Goal: Task Accomplishment & Management: Use online tool/utility

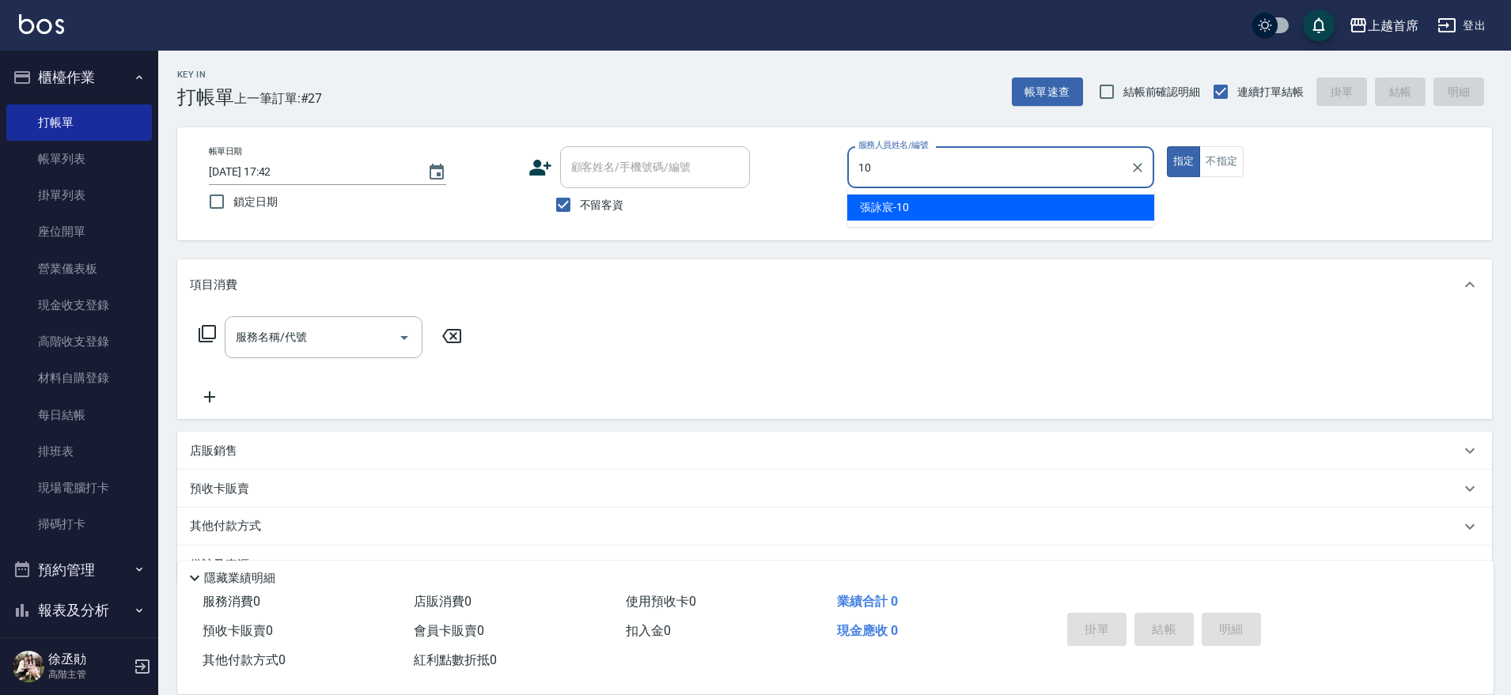
type input "[PERSON_NAME]-10"
type button "true"
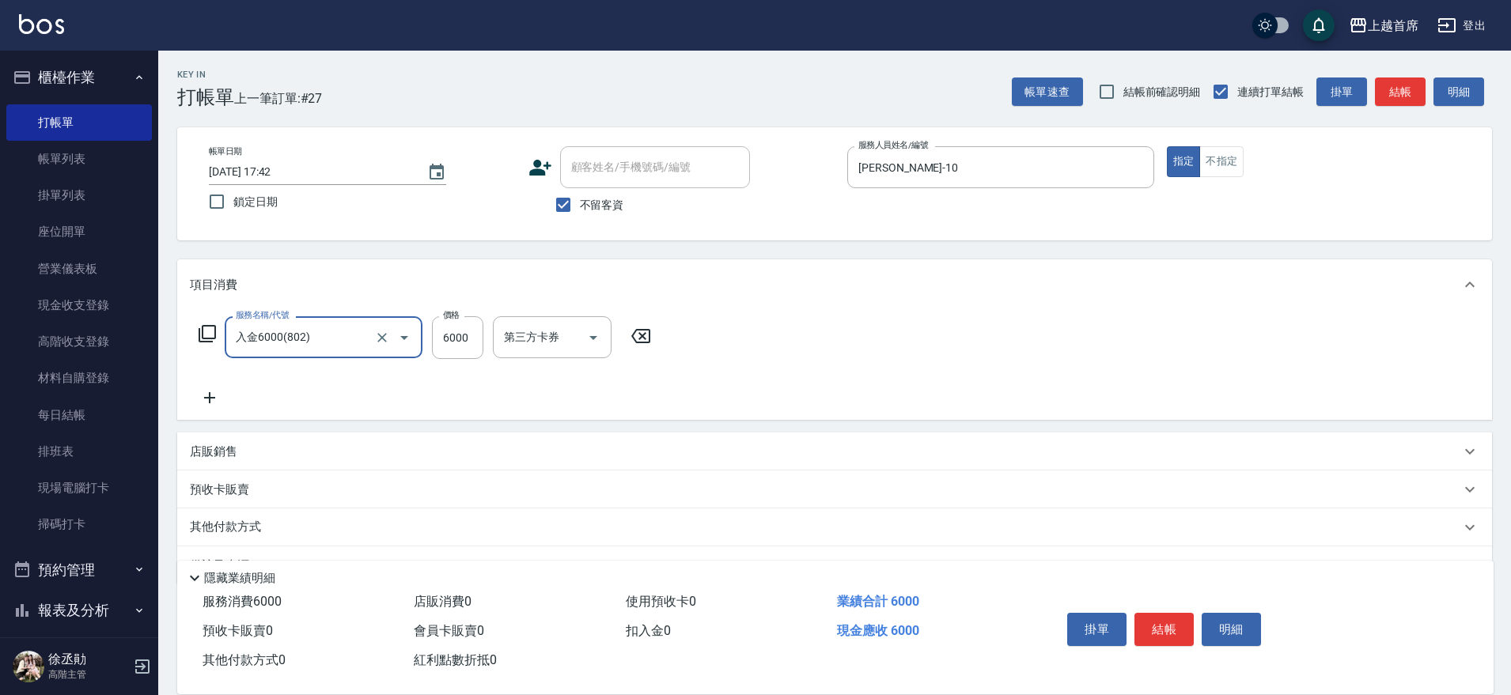
type input "入金6000(802)"
type input "5900"
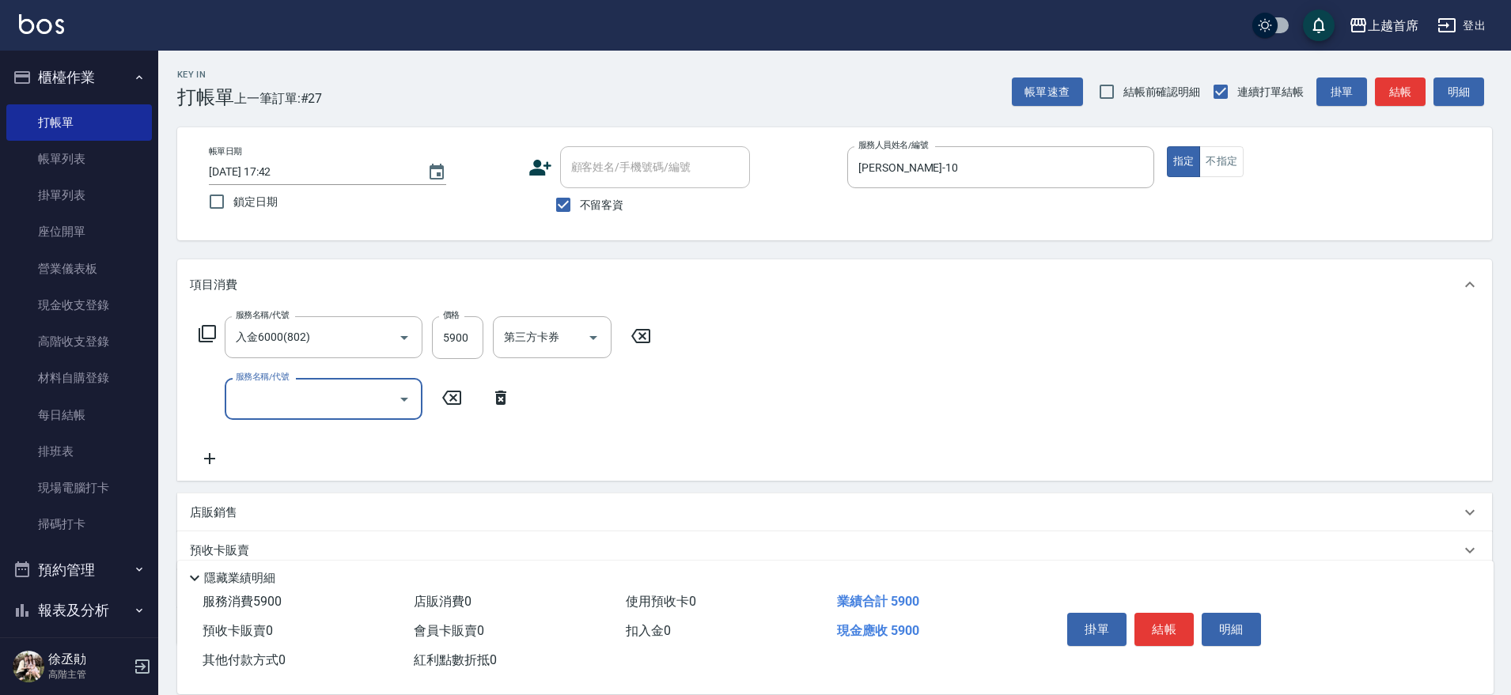
click at [210, 332] on icon at bounding box center [207, 333] width 19 height 19
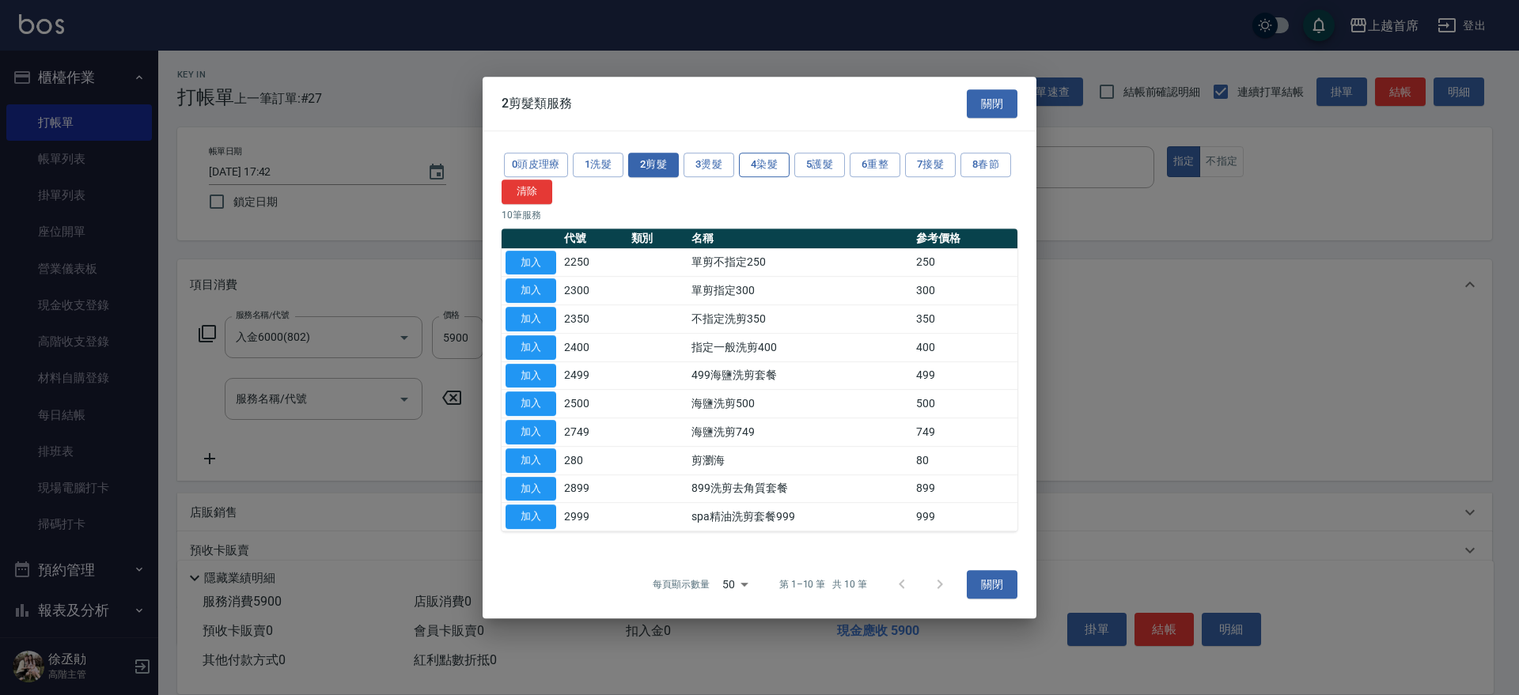
click at [773, 169] on button "4染髮" at bounding box center [764, 165] width 51 height 25
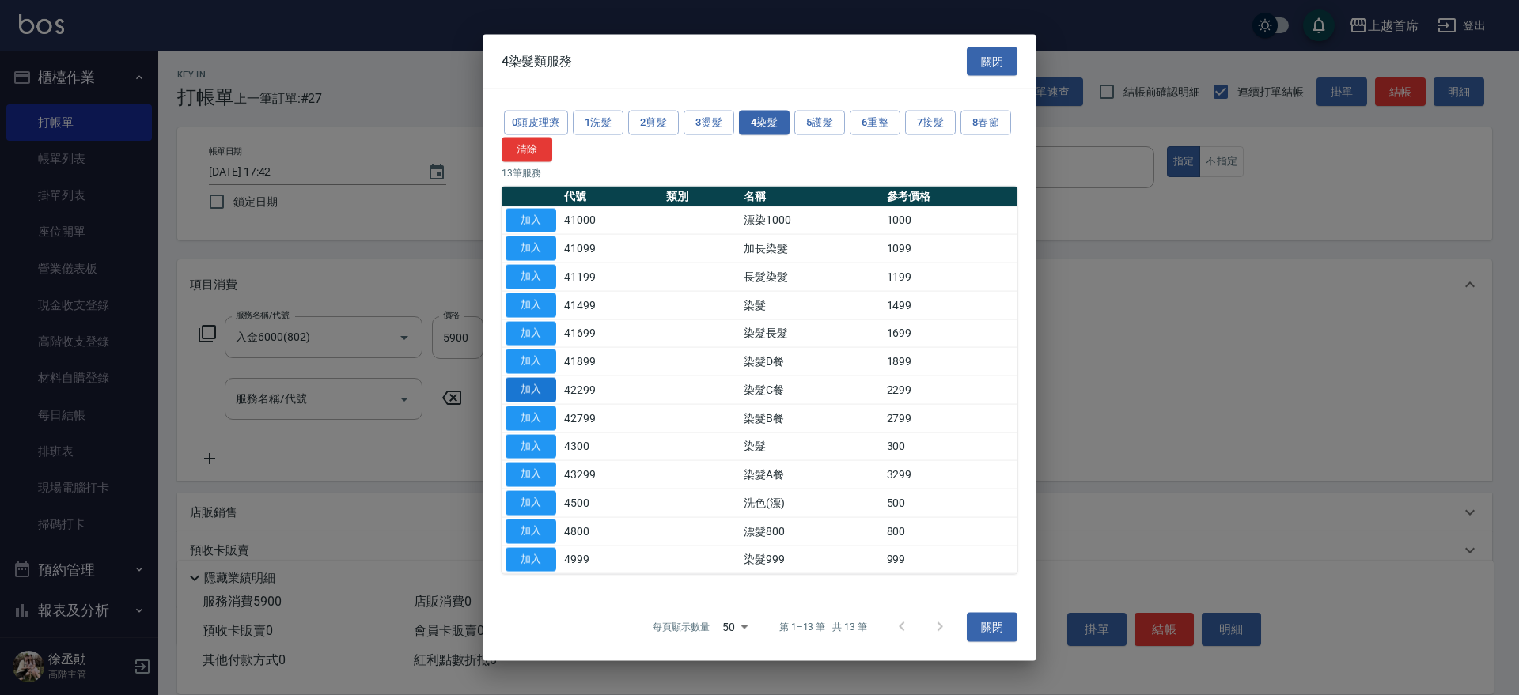
click at [551, 384] on button "加入" at bounding box center [530, 390] width 51 height 25
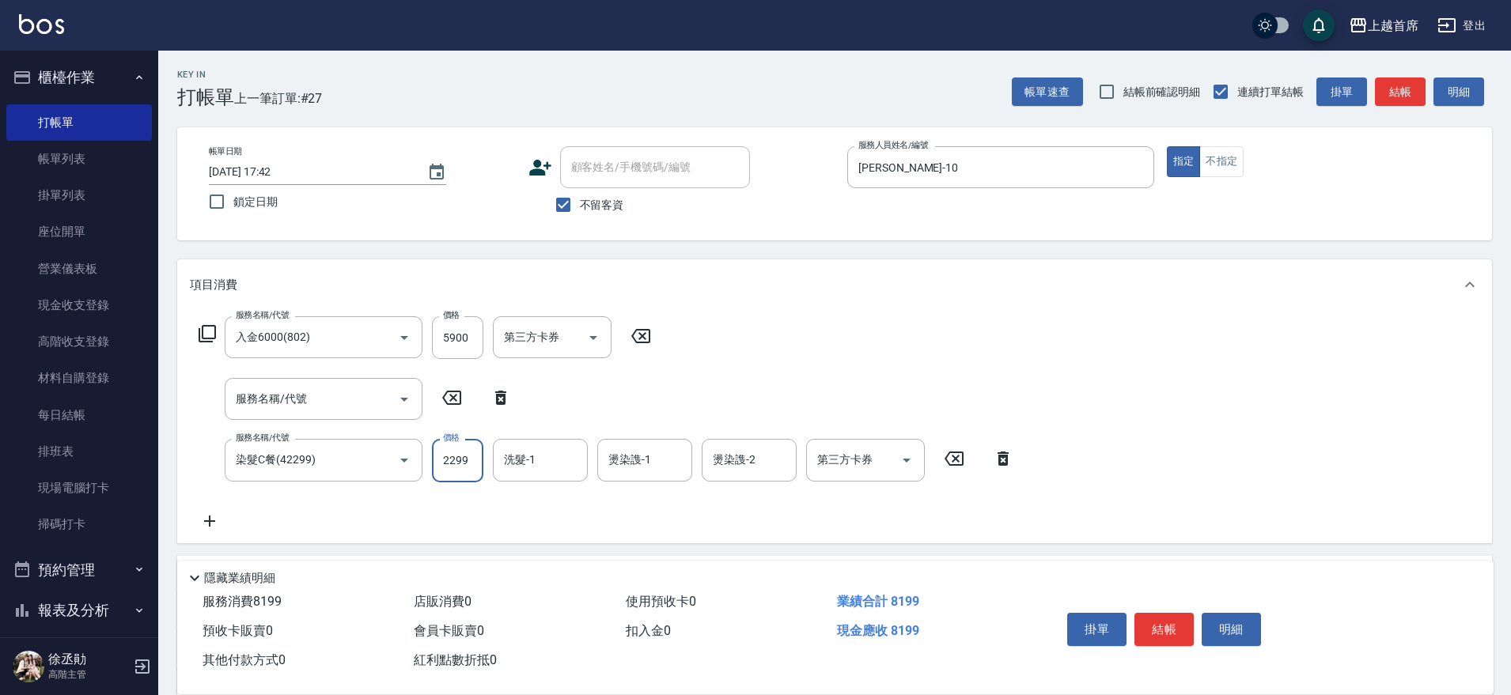
click at [464, 453] on input "2299" at bounding box center [457, 460] width 51 height 43
click at [903, 454] on icon "Open" at bounding box center [906, 460] width 19 height 19
type input "2500"
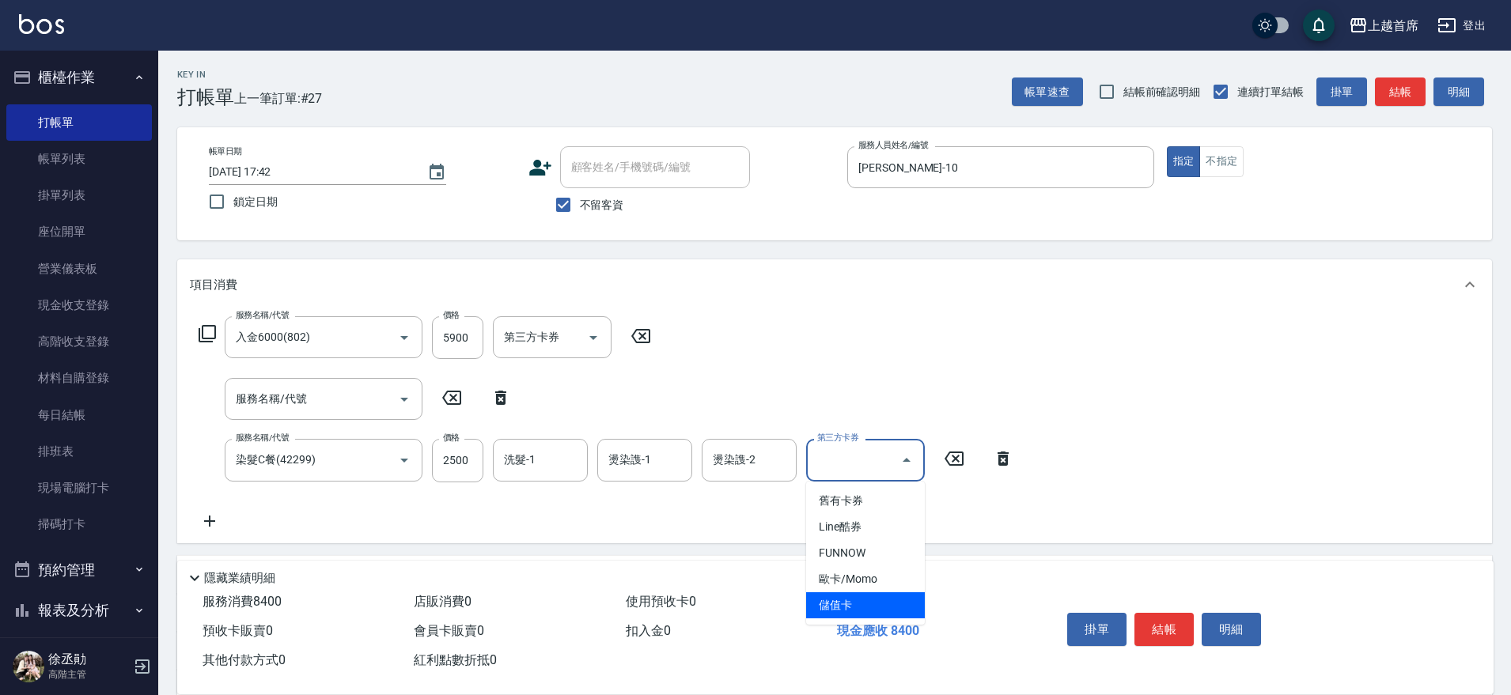
click at [864, 600] on span "儲值卡" at bounding box center [865, 605] width 119 height 26
type input "儲值卡"
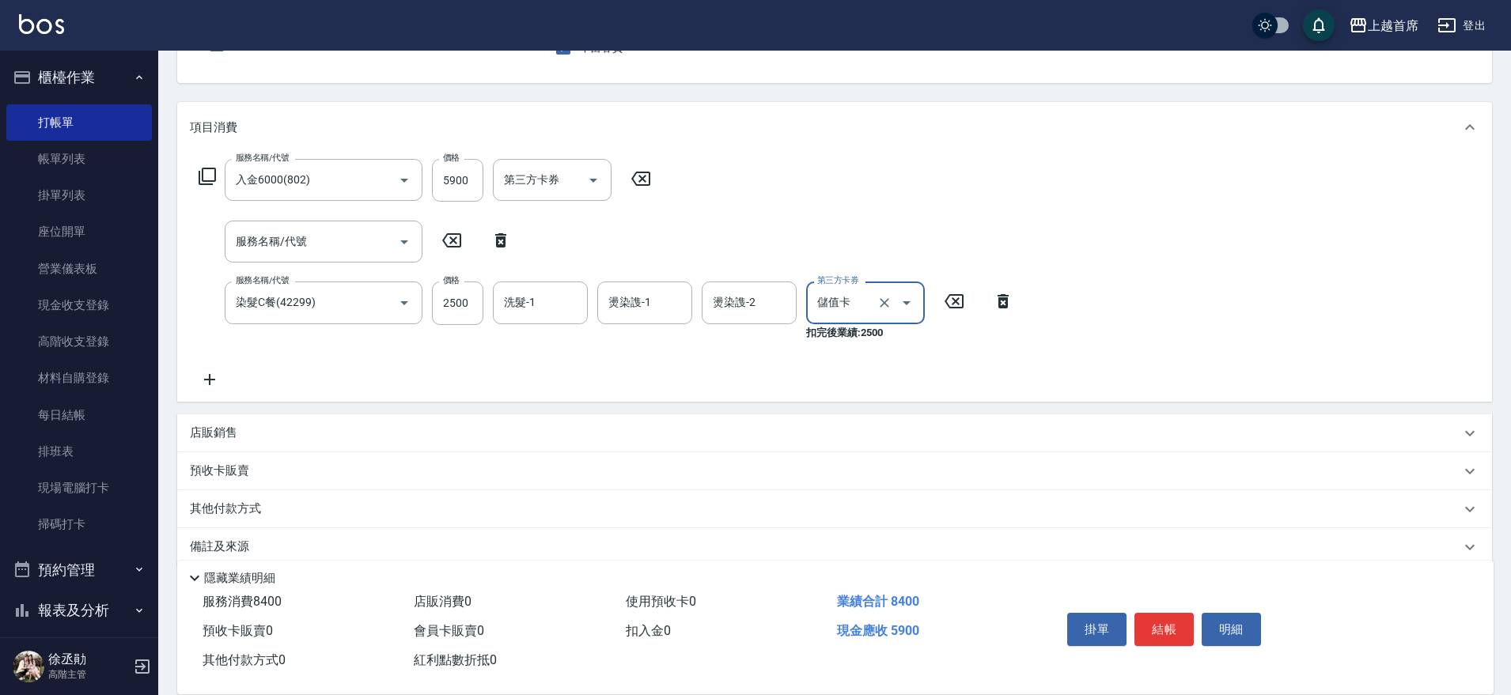
scroll to position [180, 0]
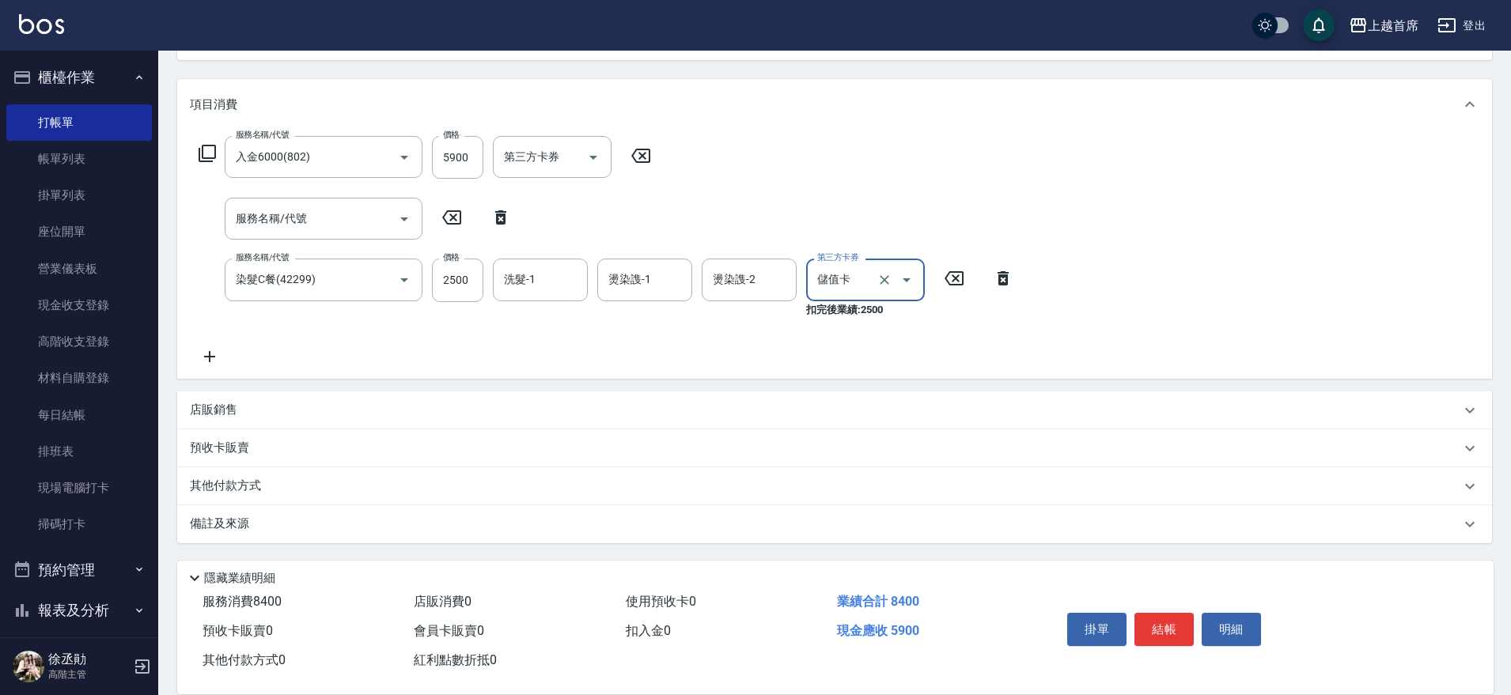
click at [225, 478] on p "其他付款方式" at bounding box center [229, 486] width 79 height 17
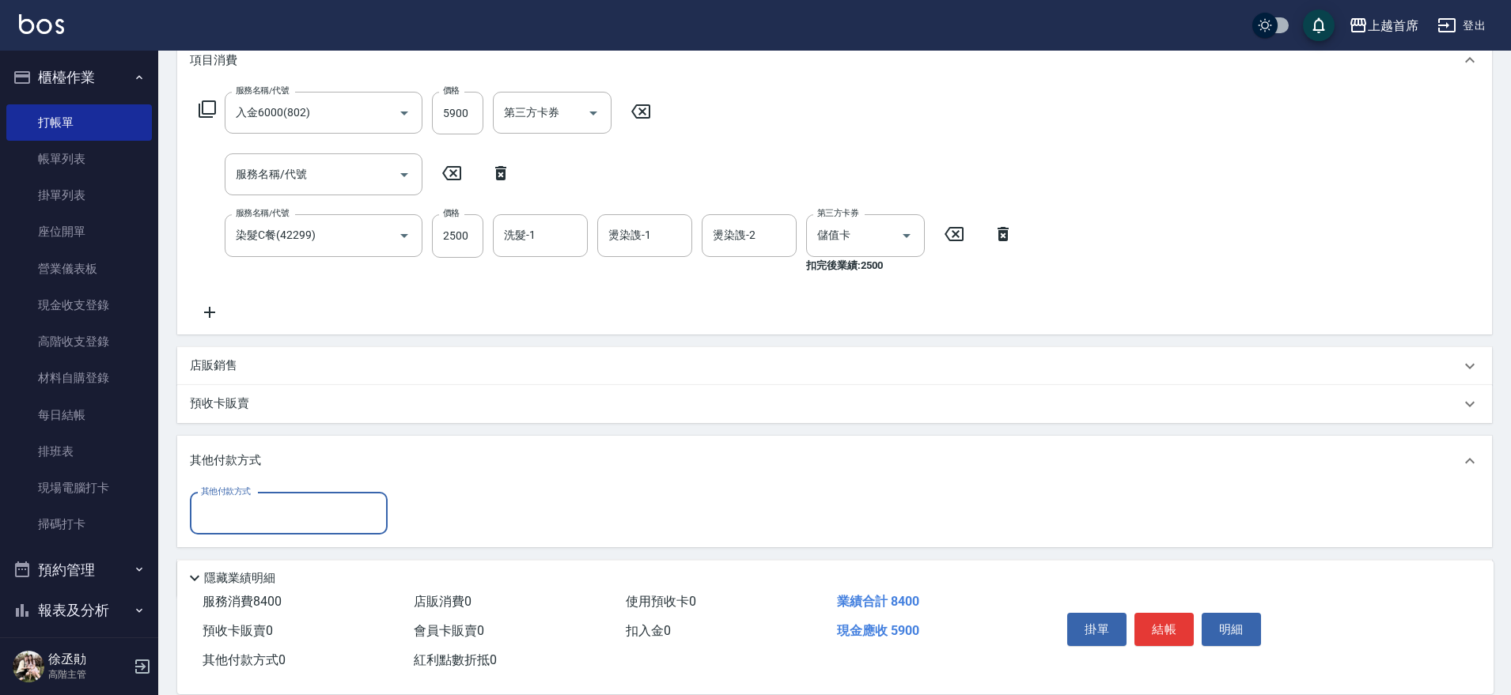
scroll to position [279, 0]
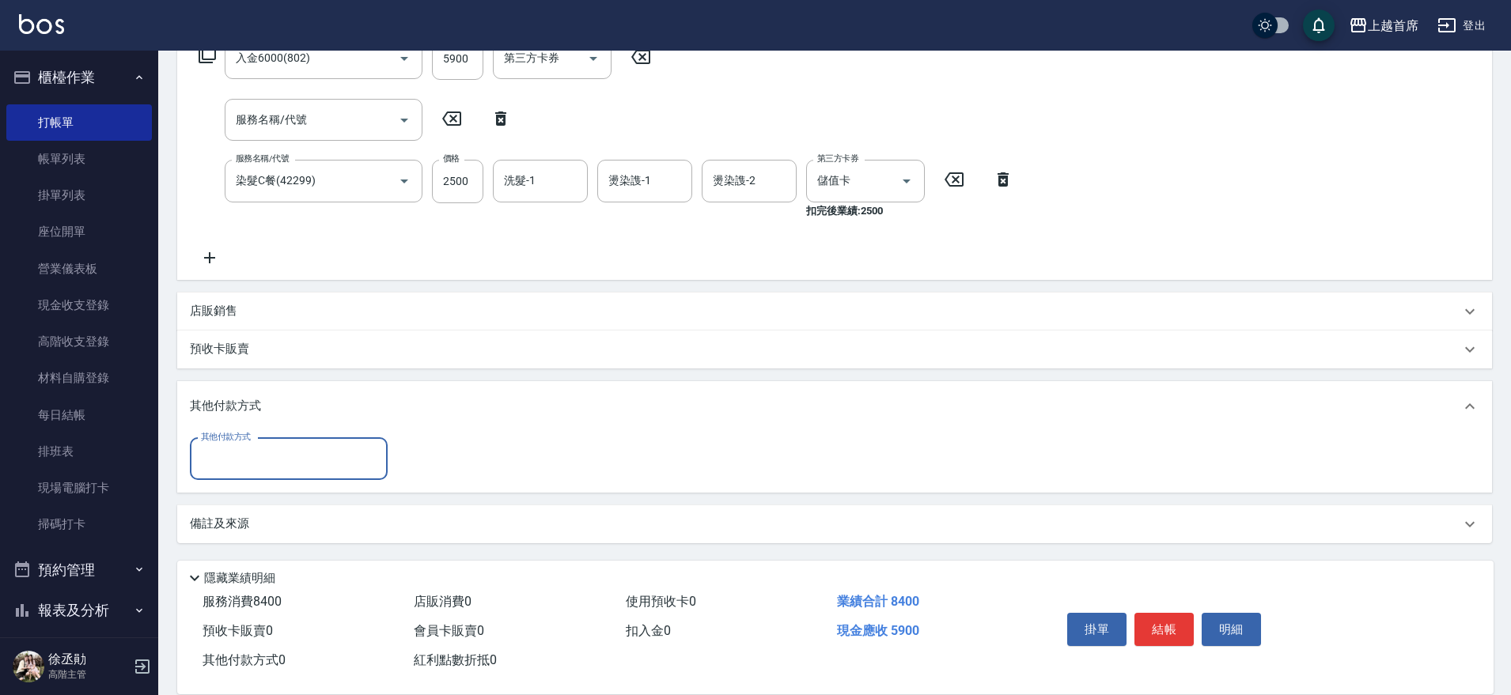
click at [265, 464] on input "其他付款方式" at bounding box center [289, 459] width 184 height 28
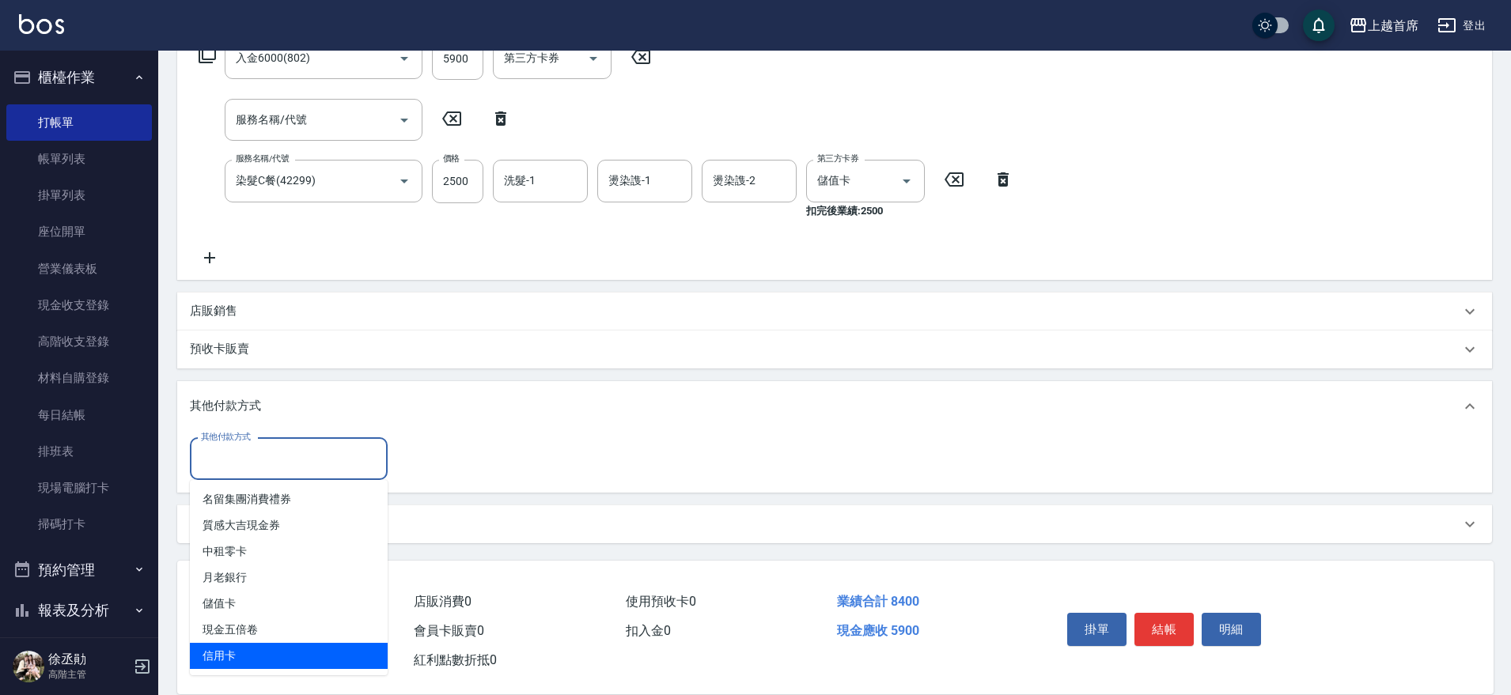
click at [248, 658] on span "信用卡" at bounding box center [289, 656] width 198 height 26
type input "信用卡"
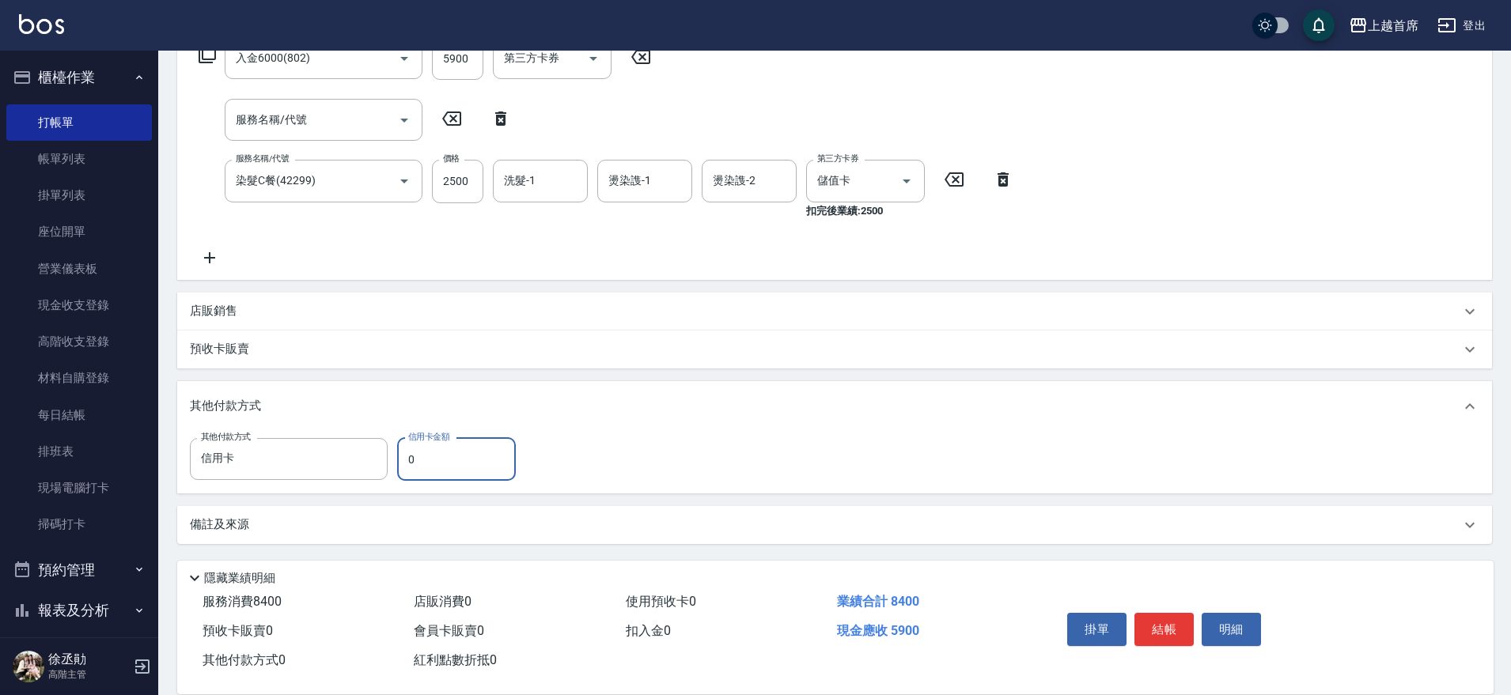
drag, startPoint x: 418, startPoint y: 460, endPoint x: 407, endPoint y: 460, distance: 11.1
click at [407, 460] on input "0" at bounding box center [456, 459] width 119 height 43
type input "5900"
click at [1165, 629] on button "結帳" at bounding box center [1163, 629] width 59 height 33
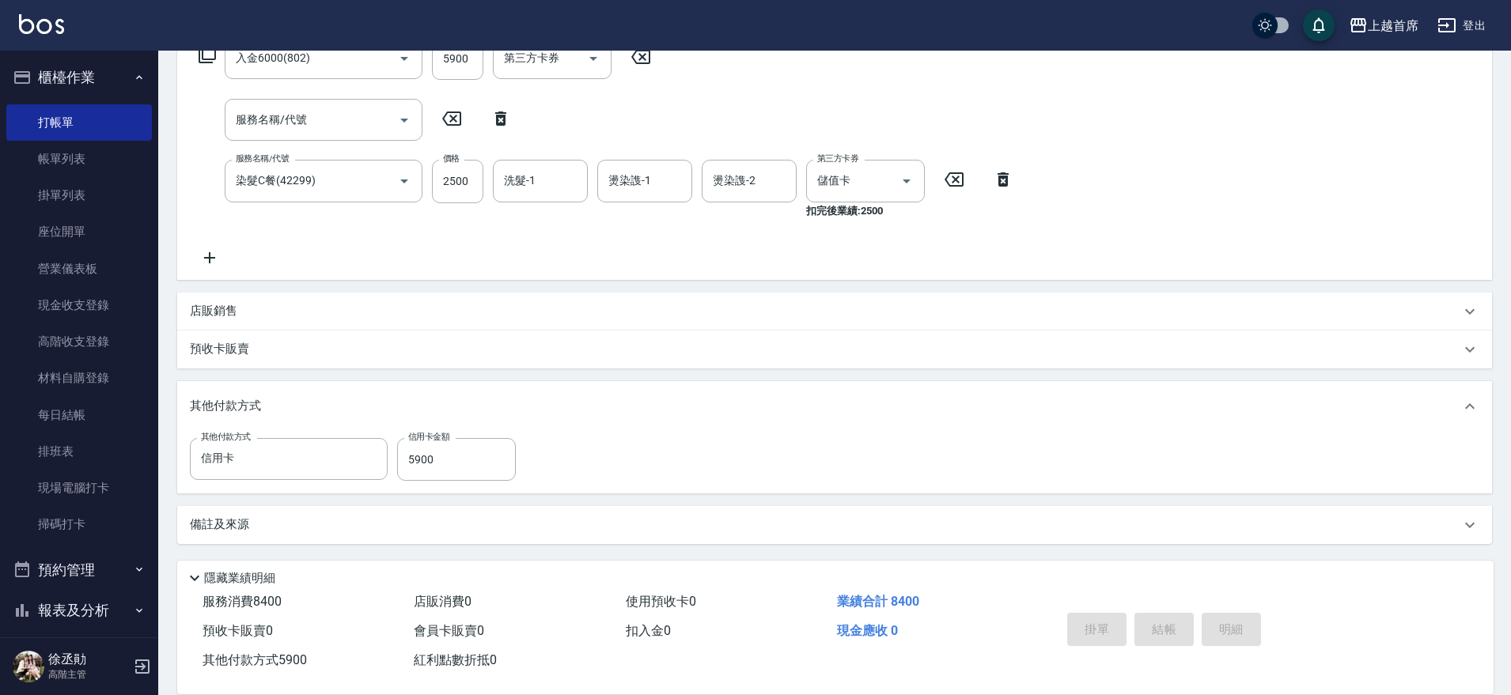
type input "[DATE] 20:10"
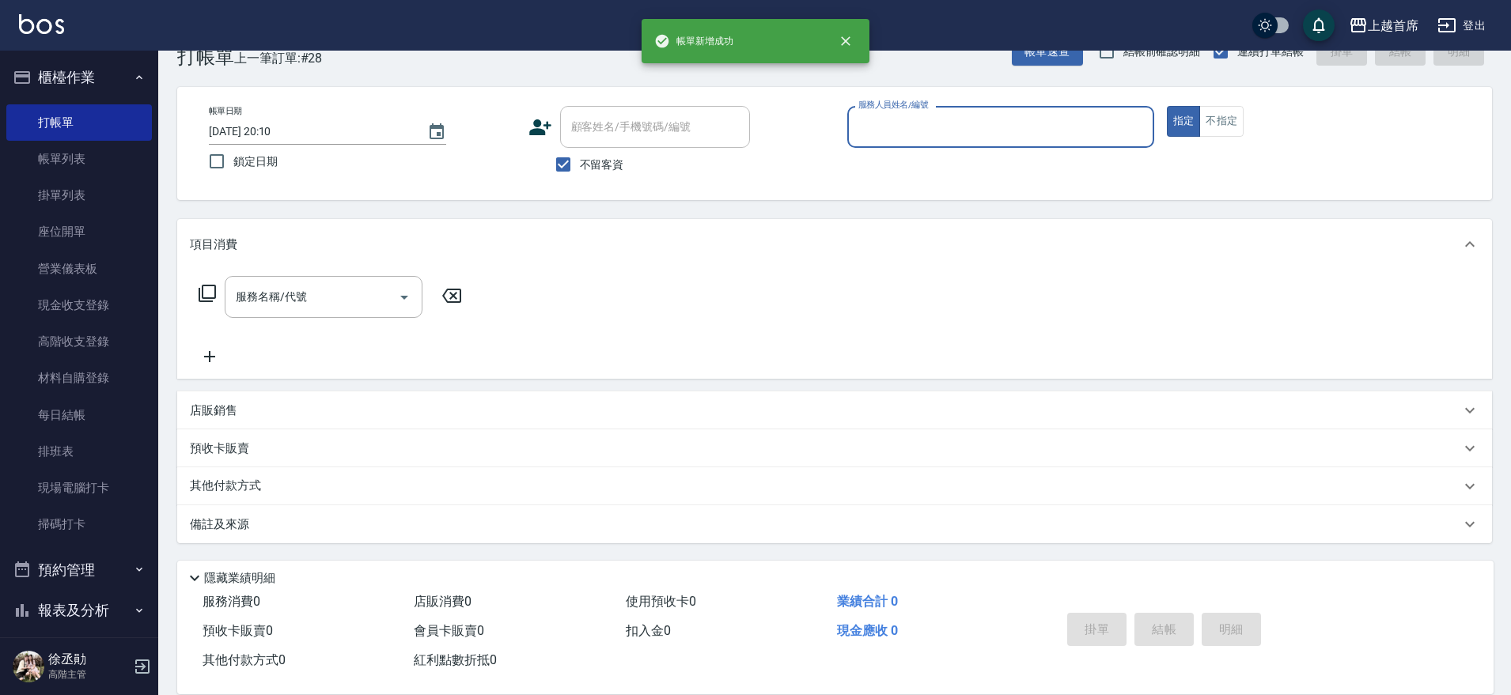
scroll to position [40, 0]
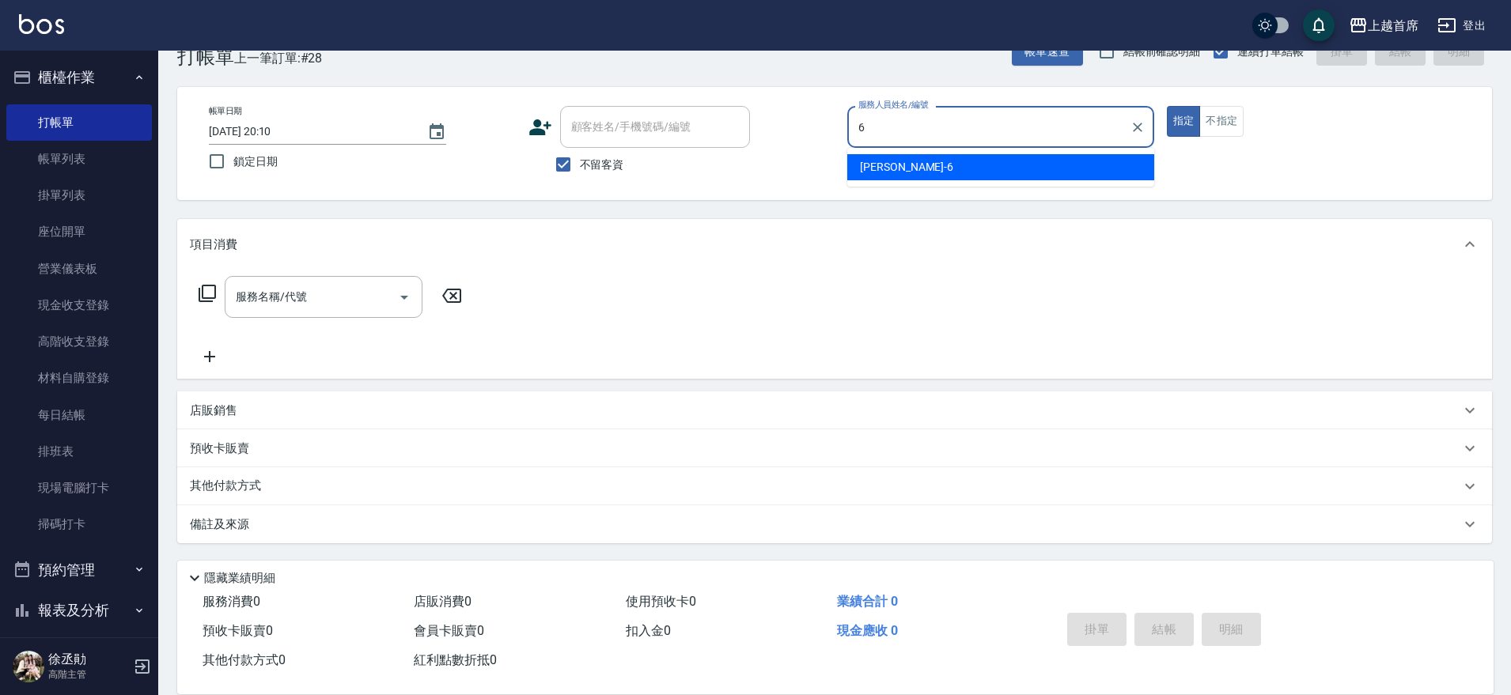
type input "Aki-6"
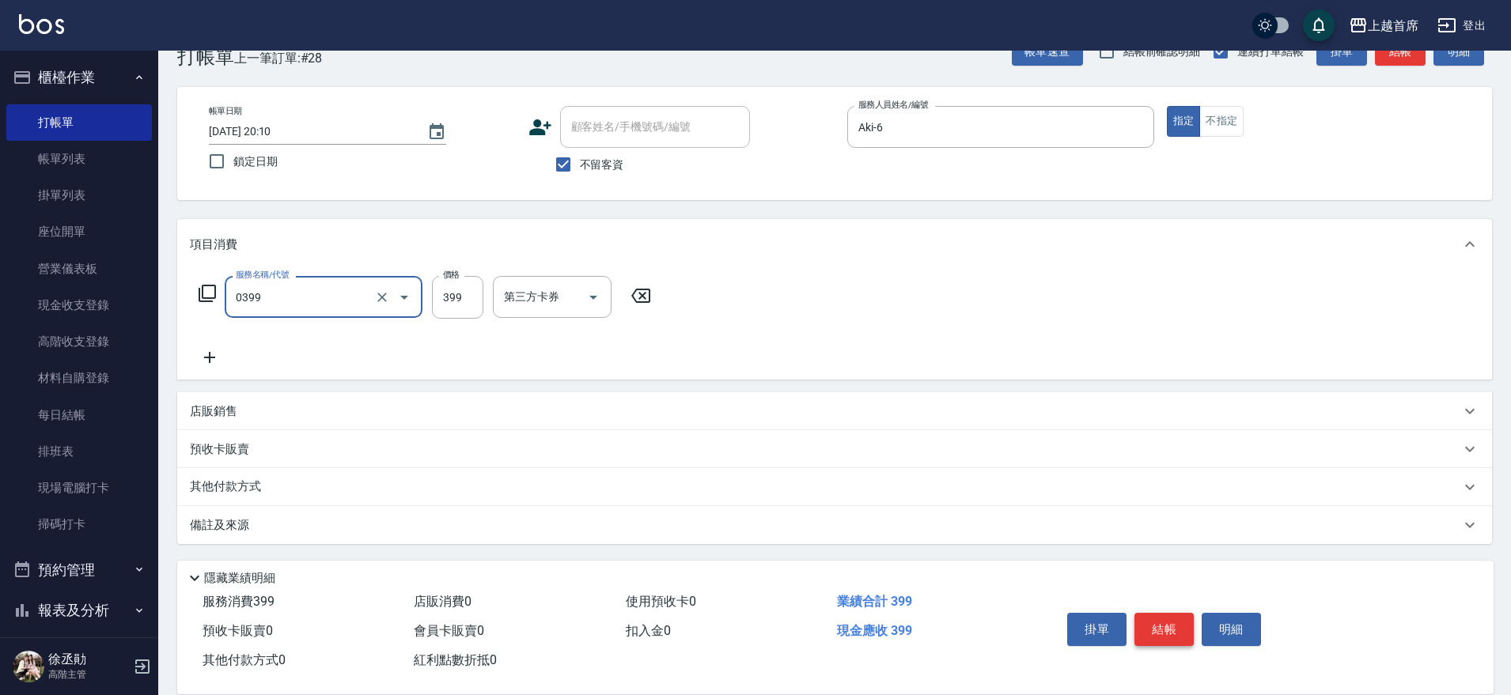
type input "海鹽洗髮(0399)"
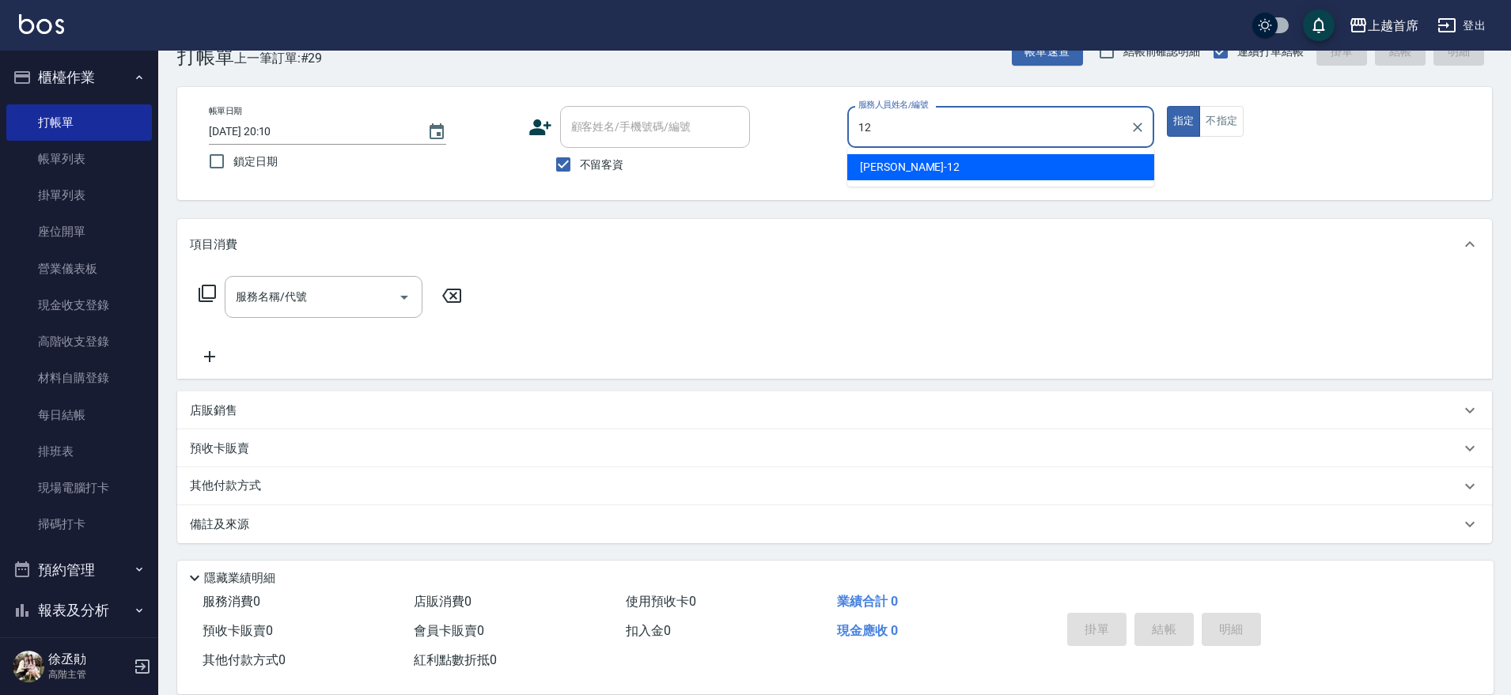
type input "[PERSON_NAME]-12"
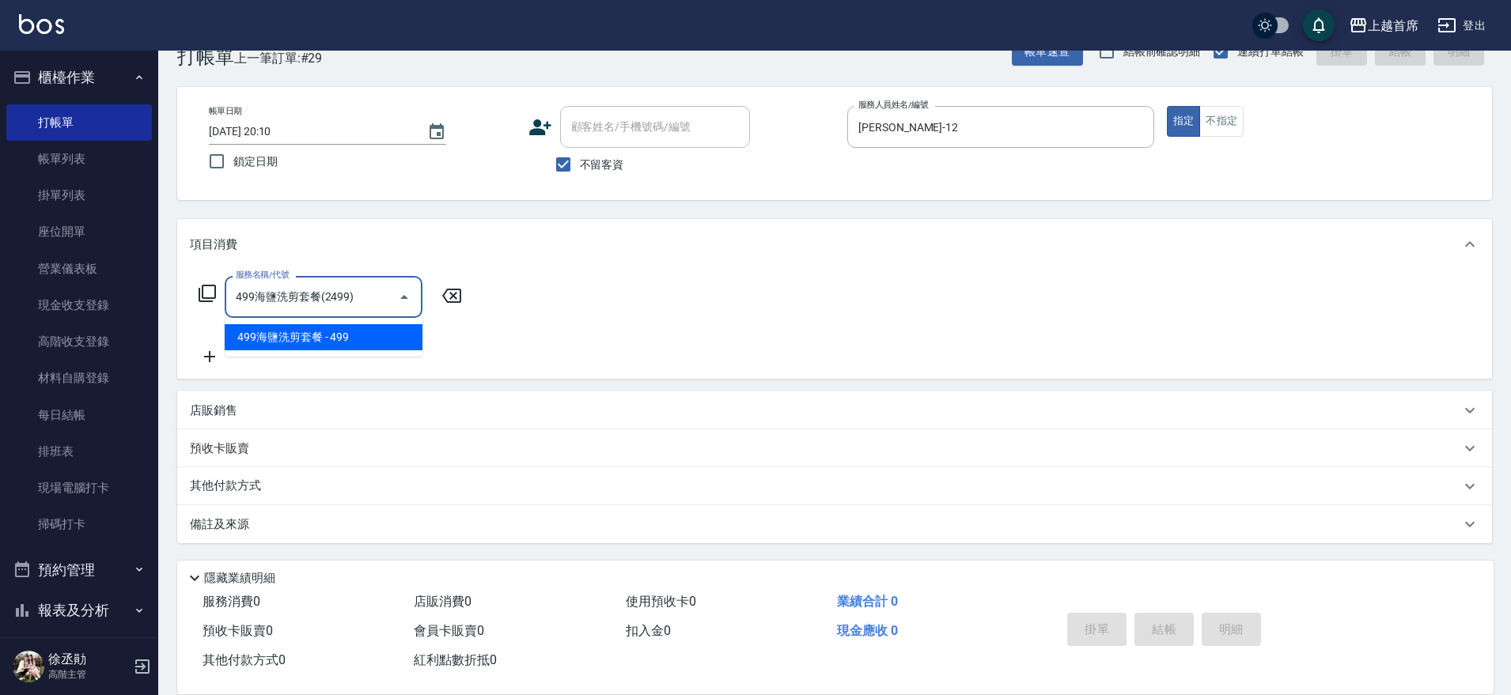
type input "499海鹽洗剪套餐(2499)"
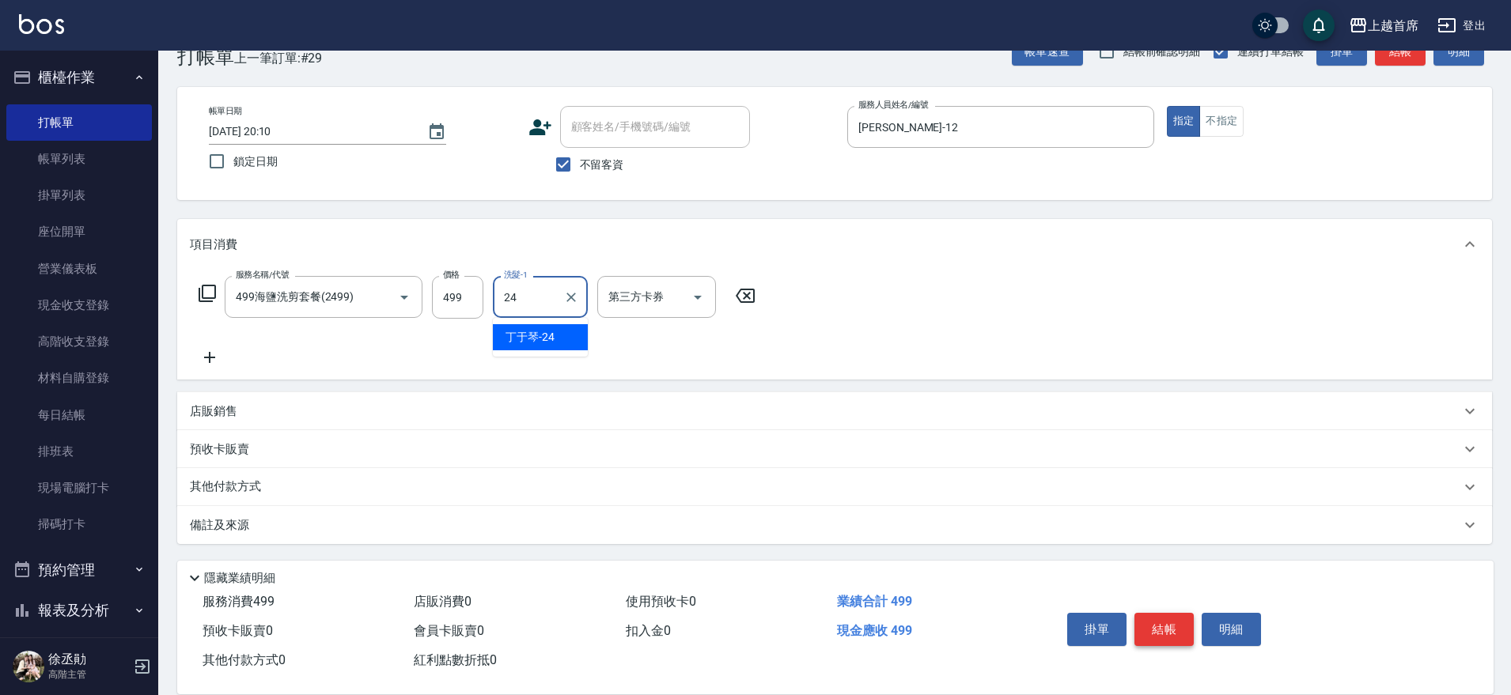
type input "[PERSON_NAME]-24"
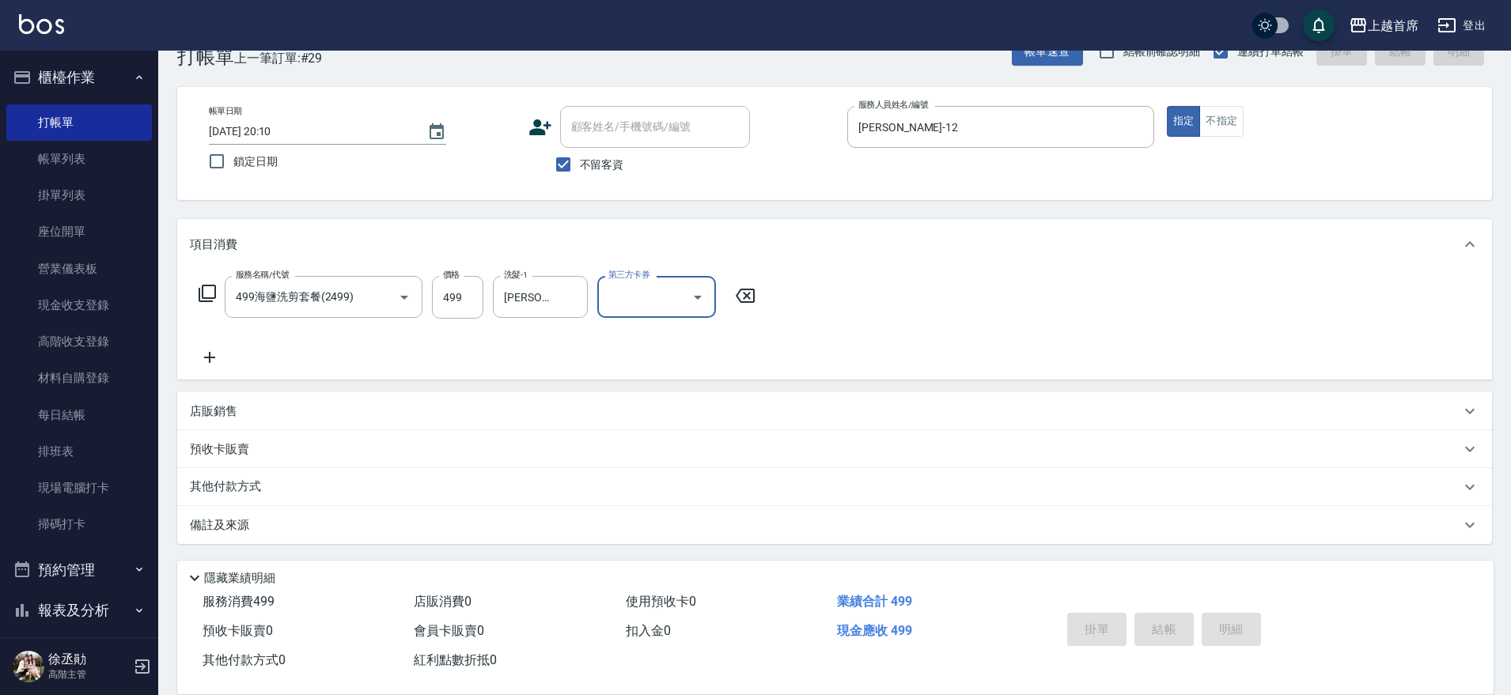
type input "[DATE] 20:11"
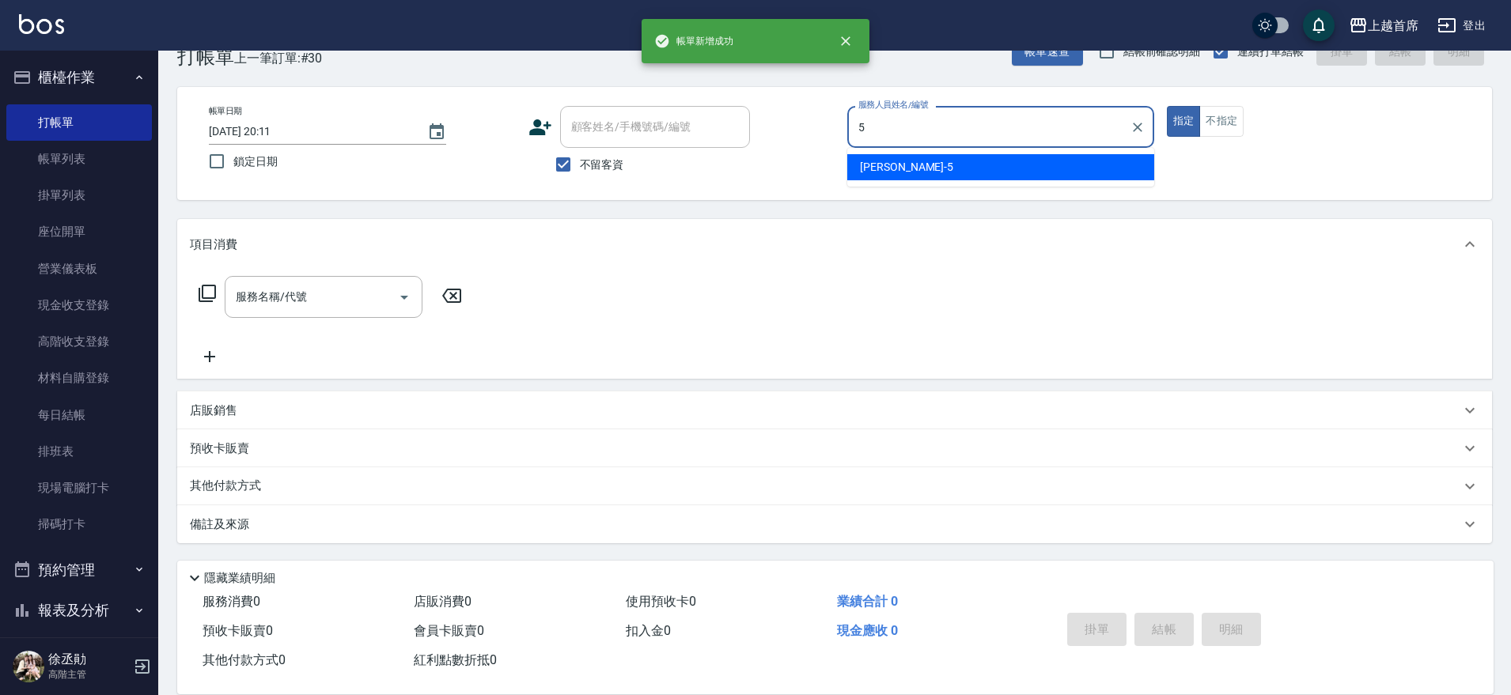
type input "[PERSON_NAME]-5"
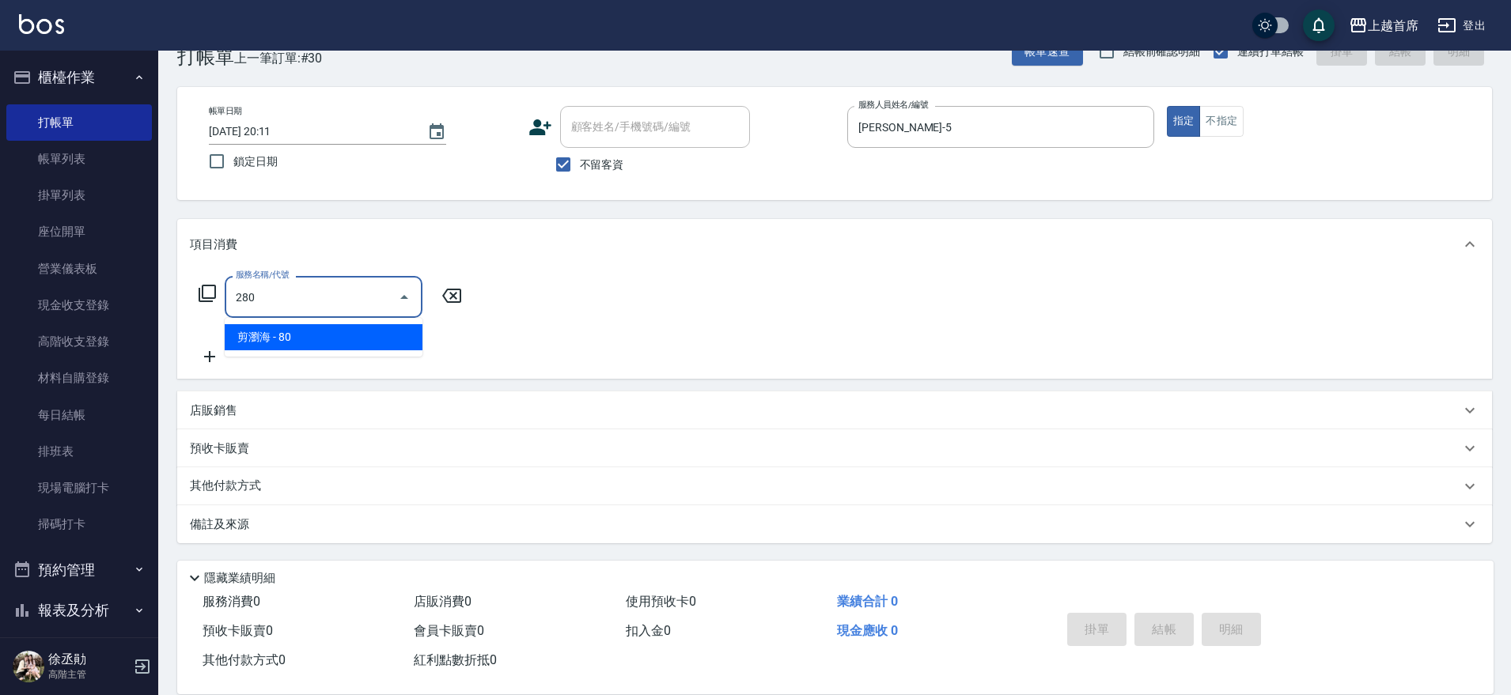
type input "剪瀏海(280)"
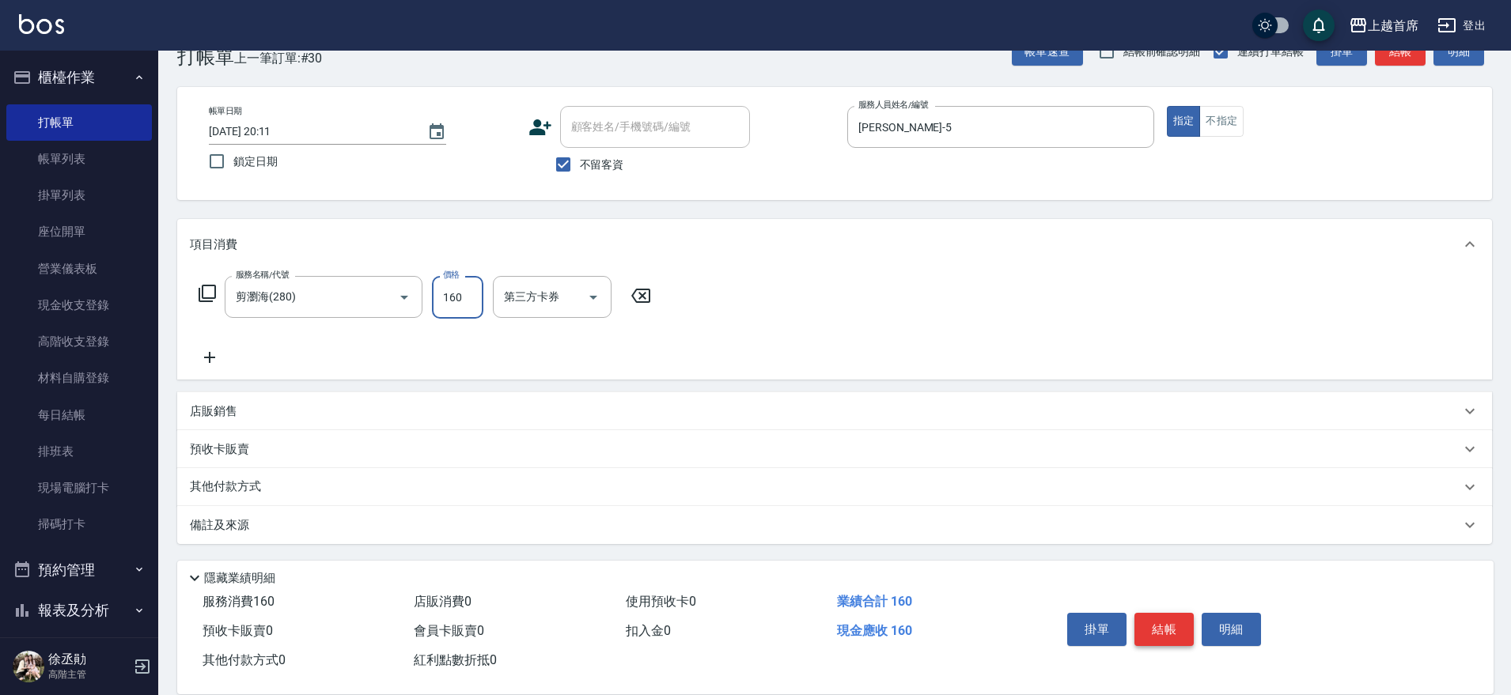
type input "160"
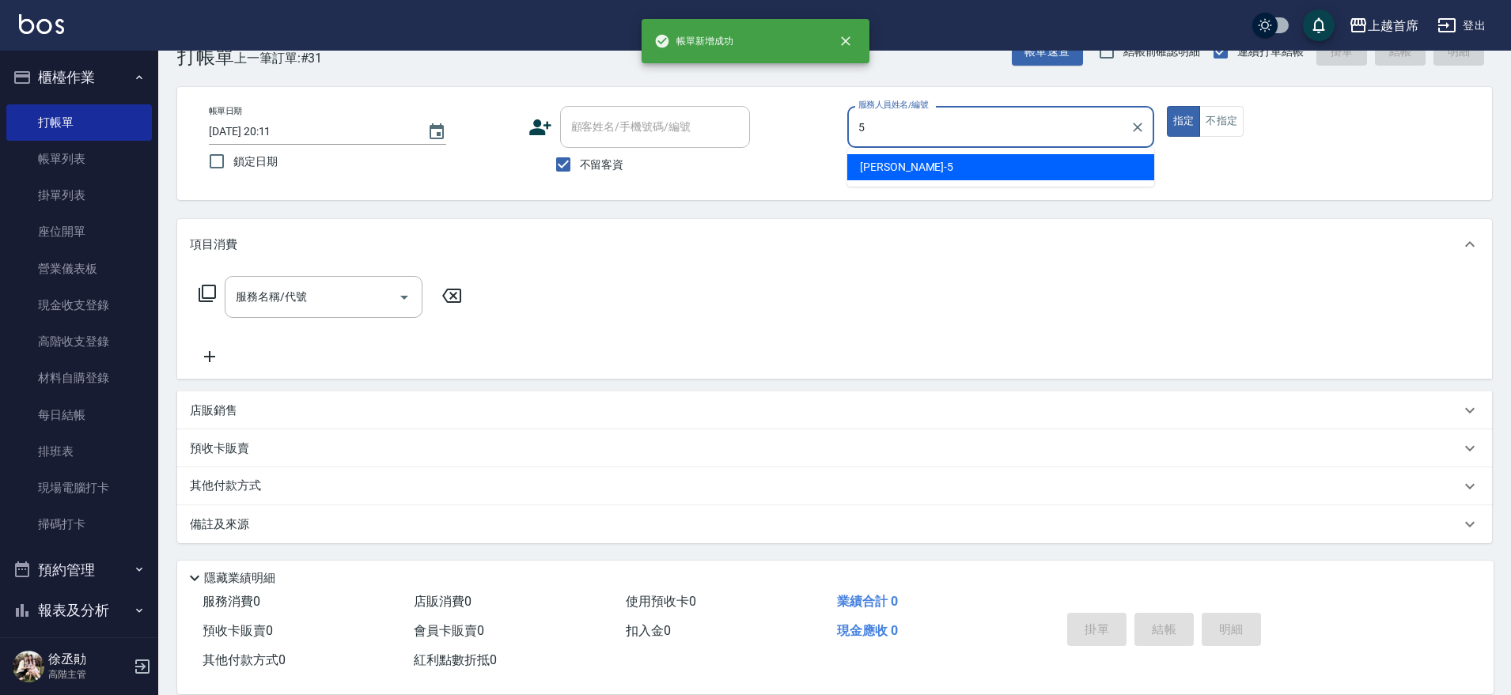
type input "[PERSON_NAME]-5"
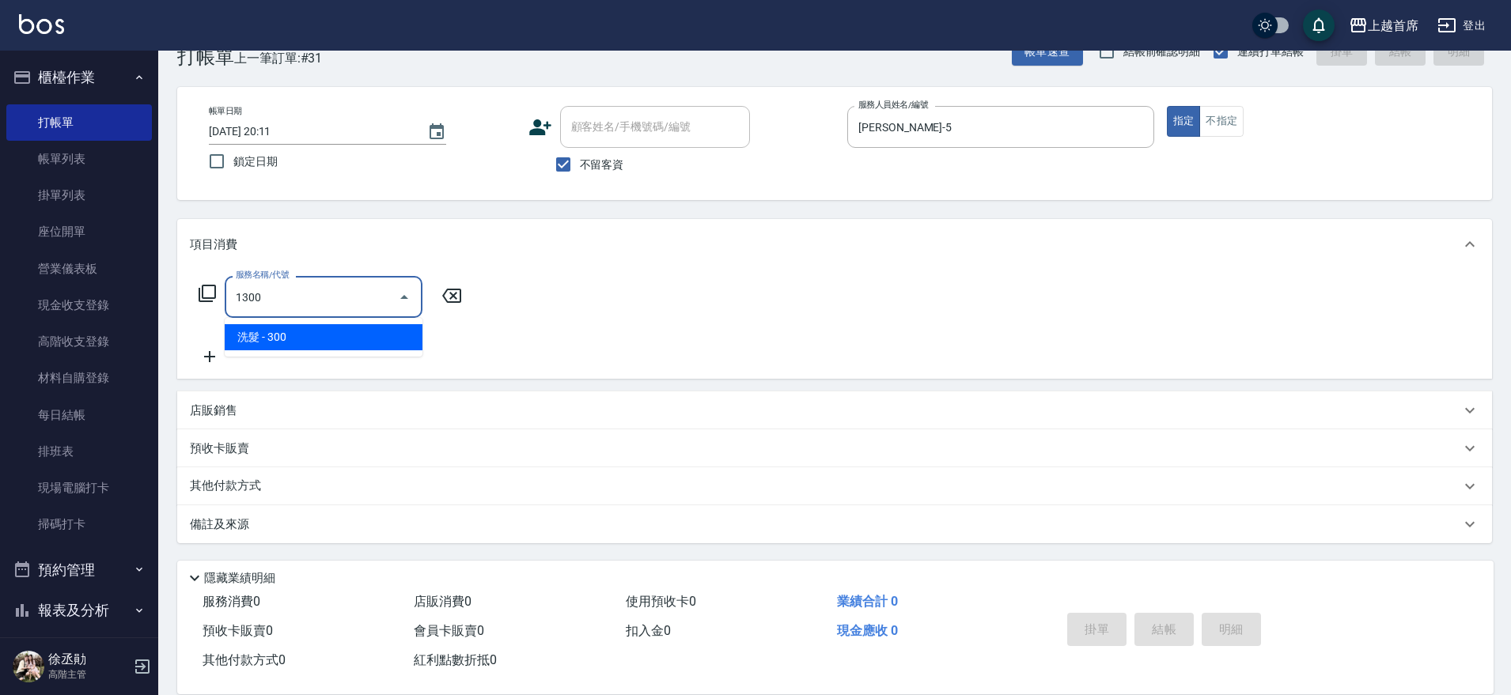
type input "洗髮(1300)"
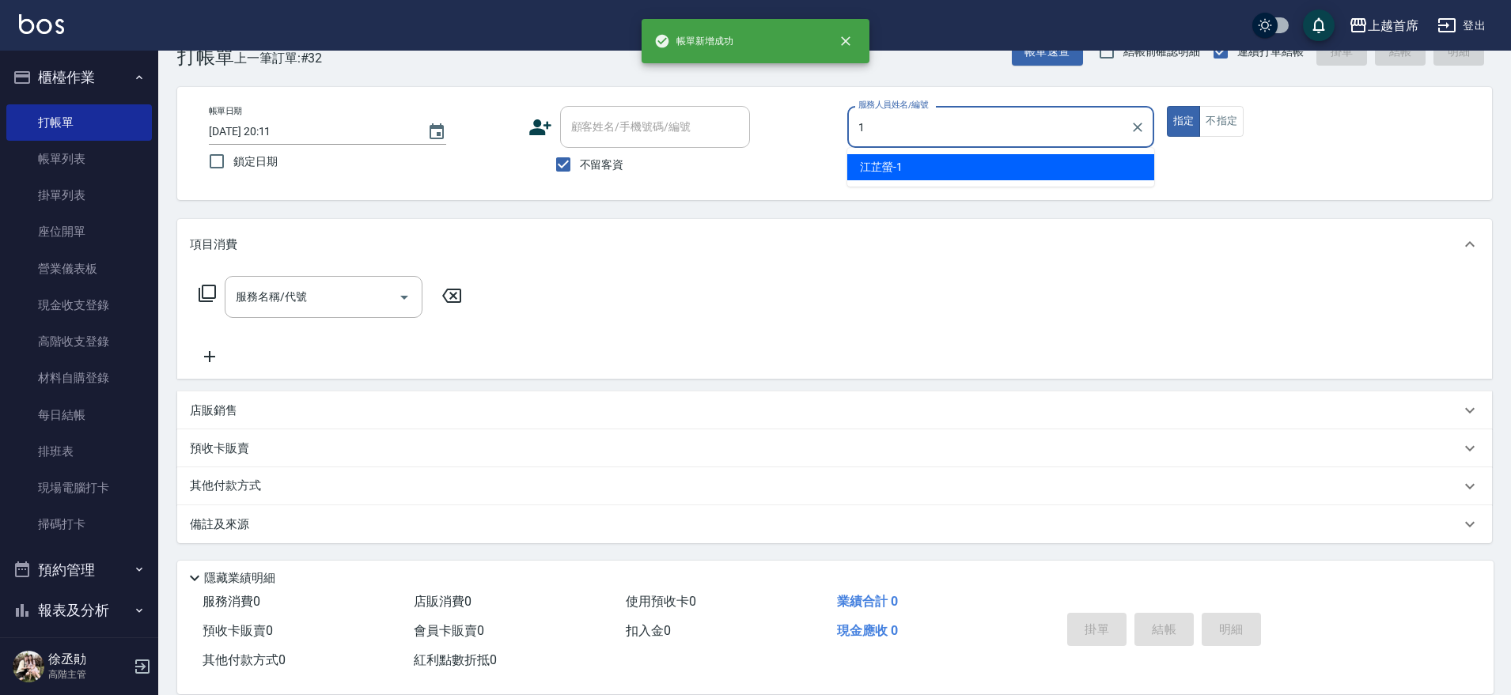
type input "[PERSON_NAME]-1"
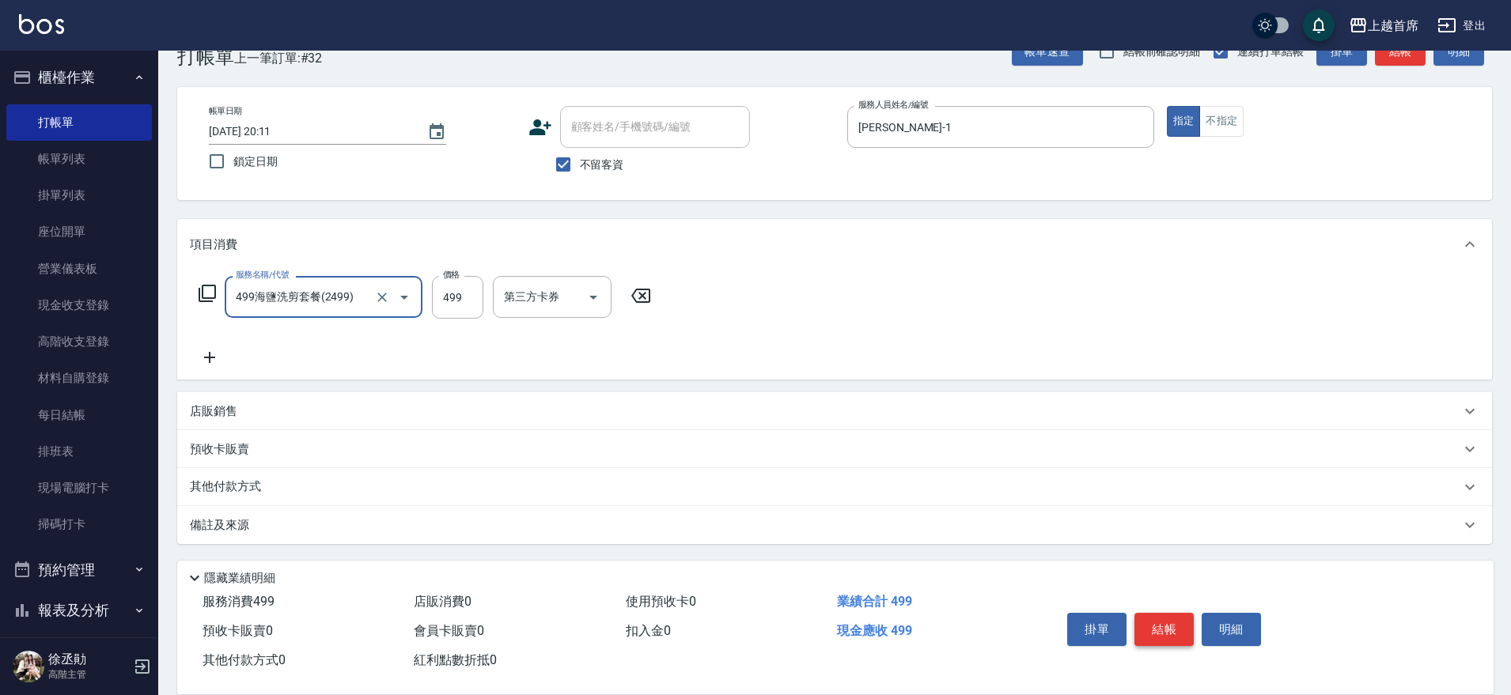
type input "499海鹽洗剪套餐(2499)"
type input "500"
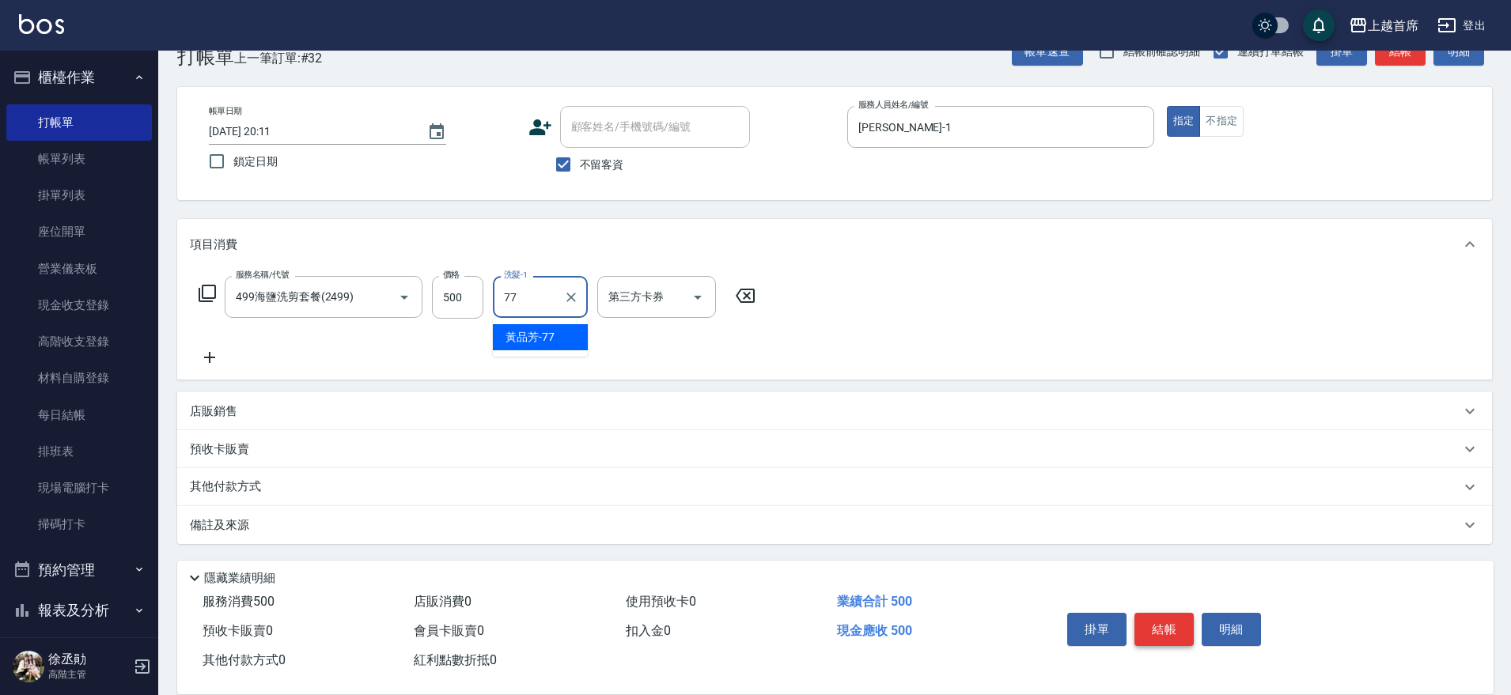
type input "[PERSON_NAME]-77"
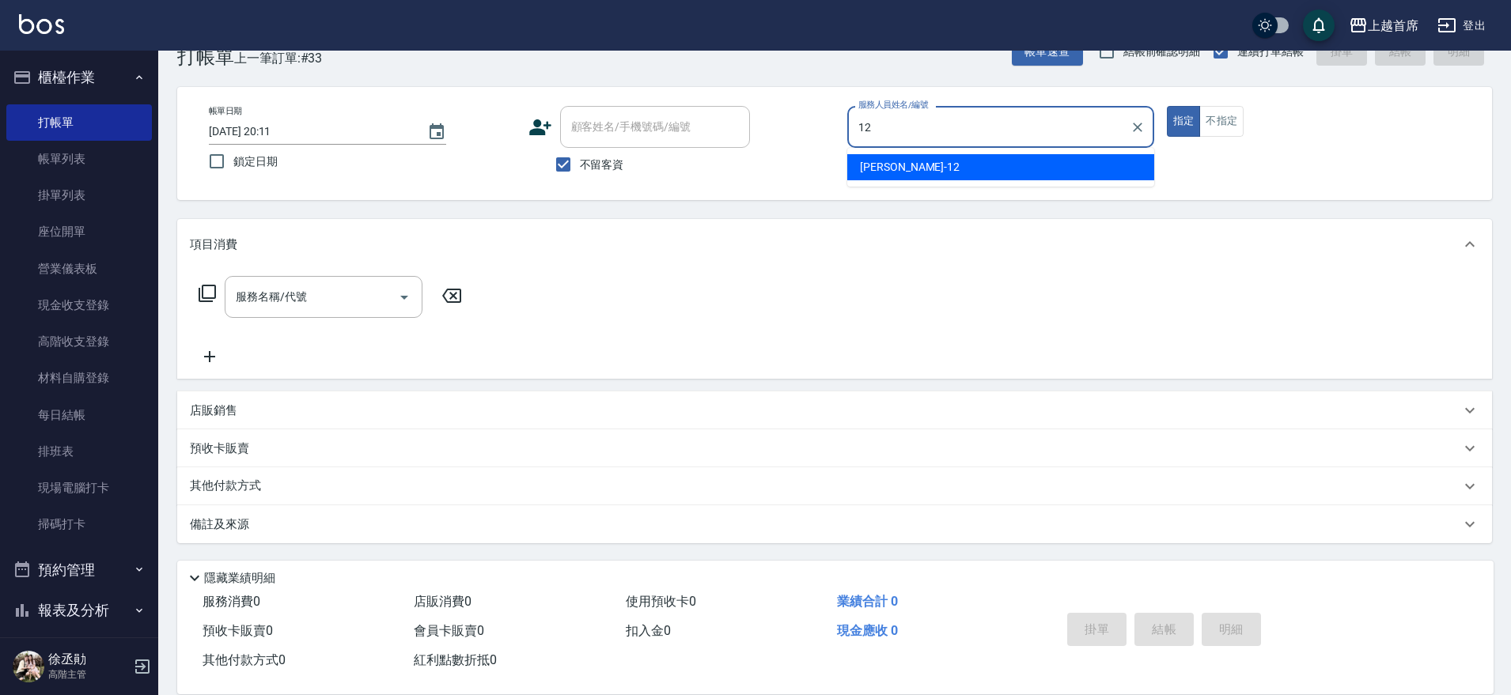
type input "[PERSON_NAME]-12"
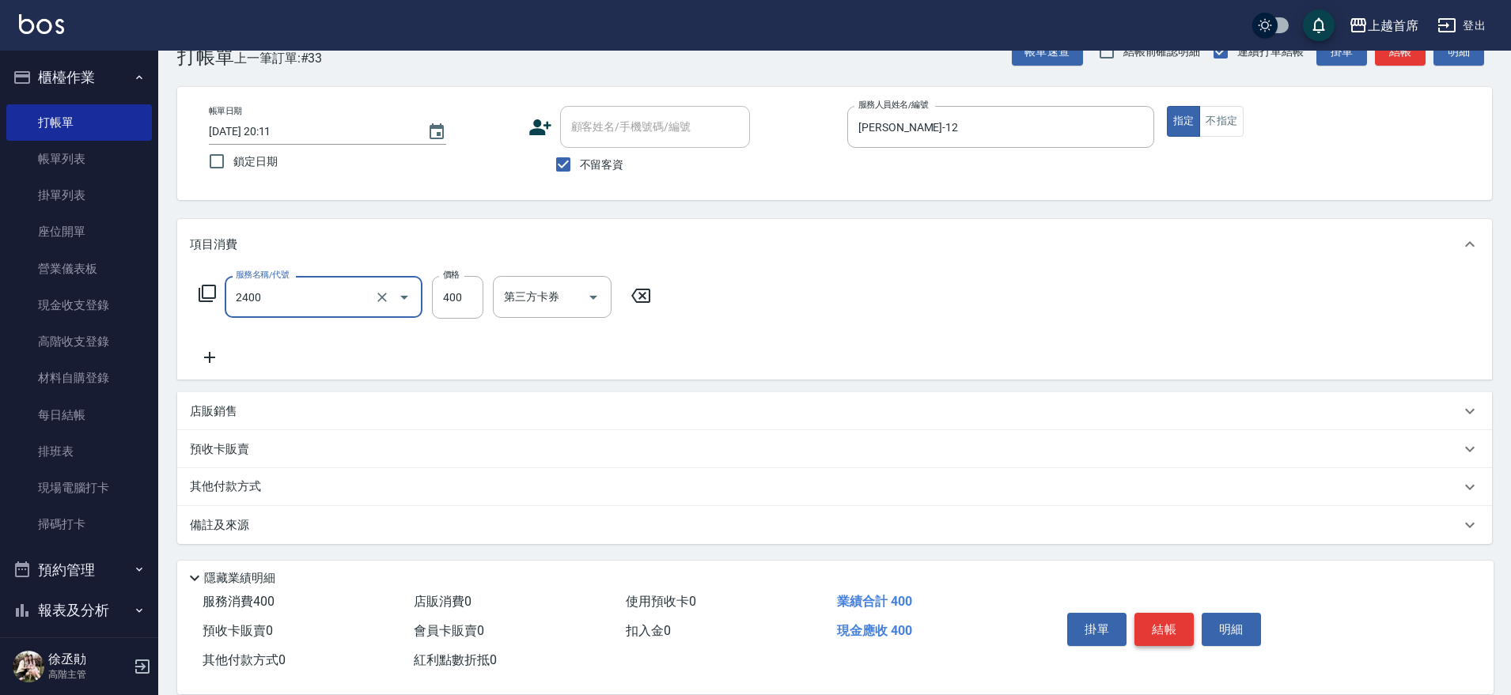
type input "指定一般洗剪400(2400)"
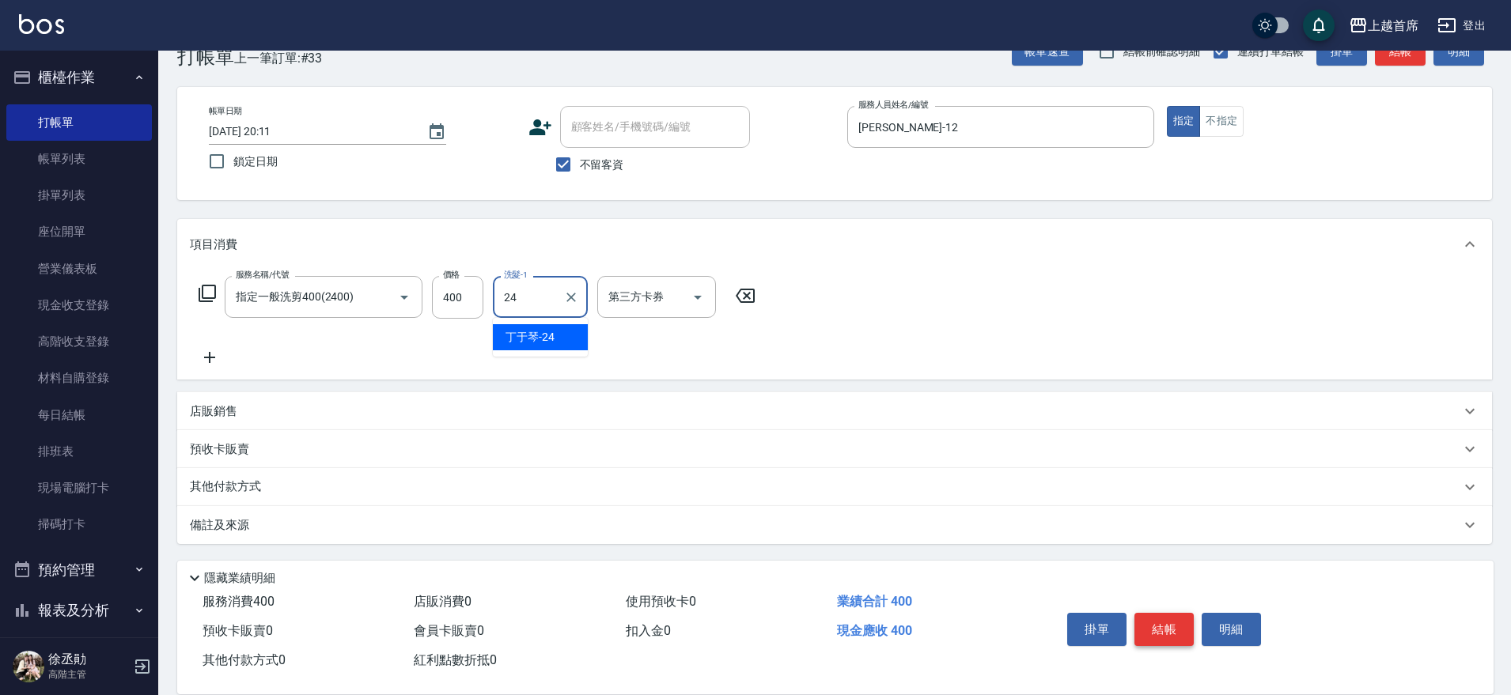
type input "[PERSON_NAME]-24"
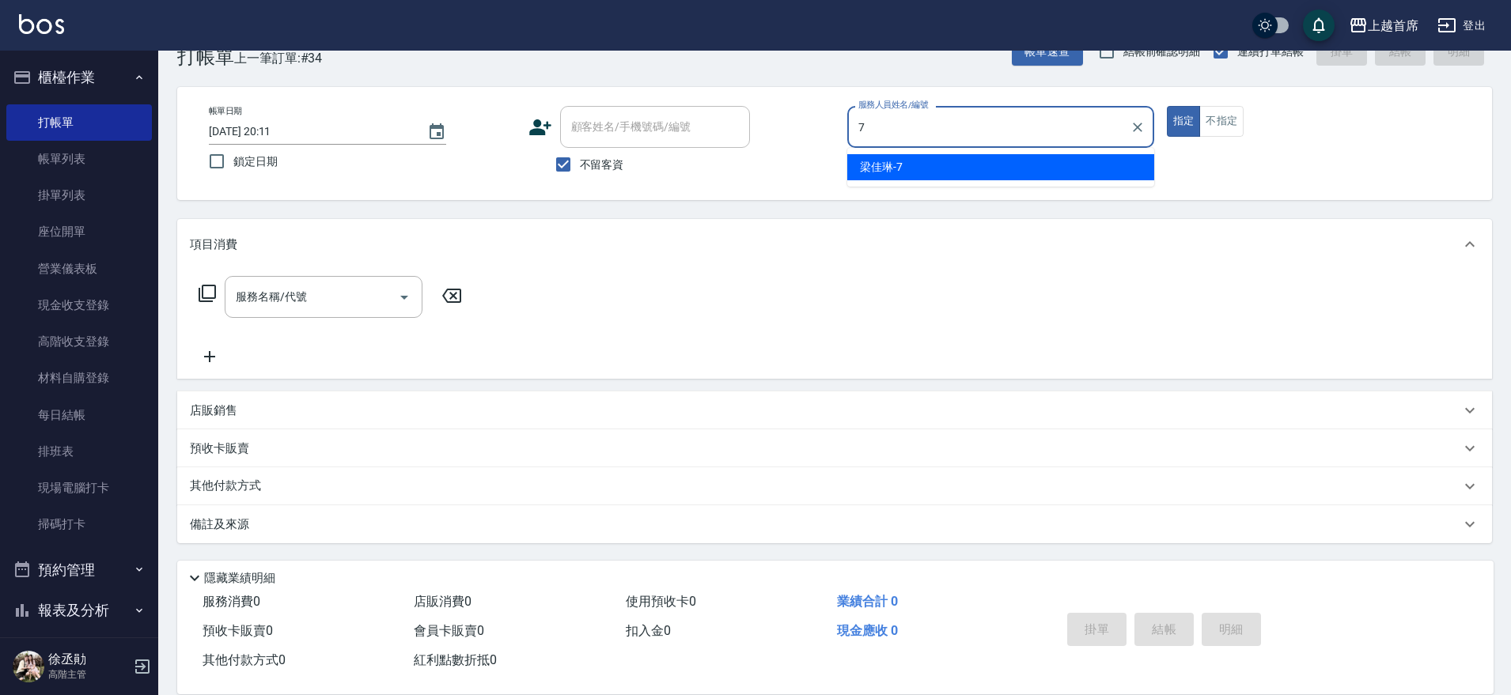
type input "[PERSON_NAME]-7"
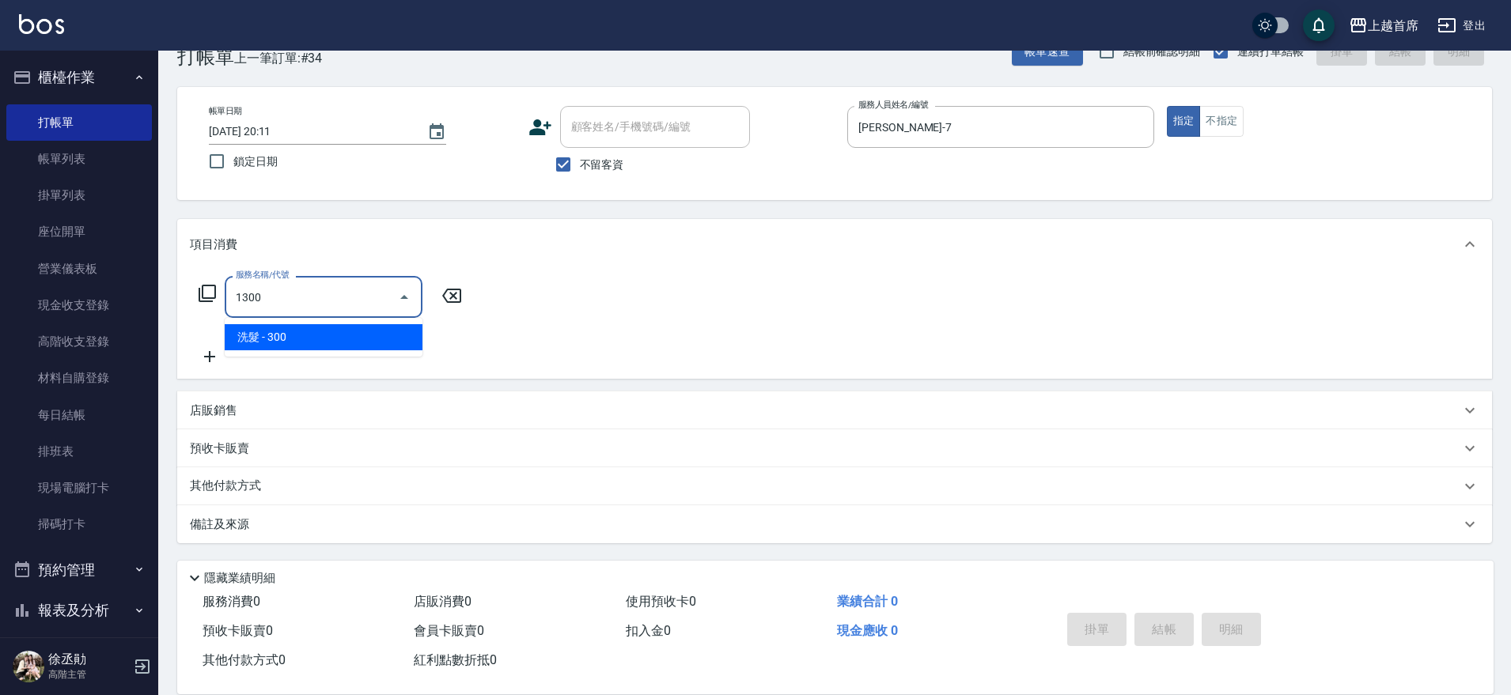
type input "洗髮(1300)"
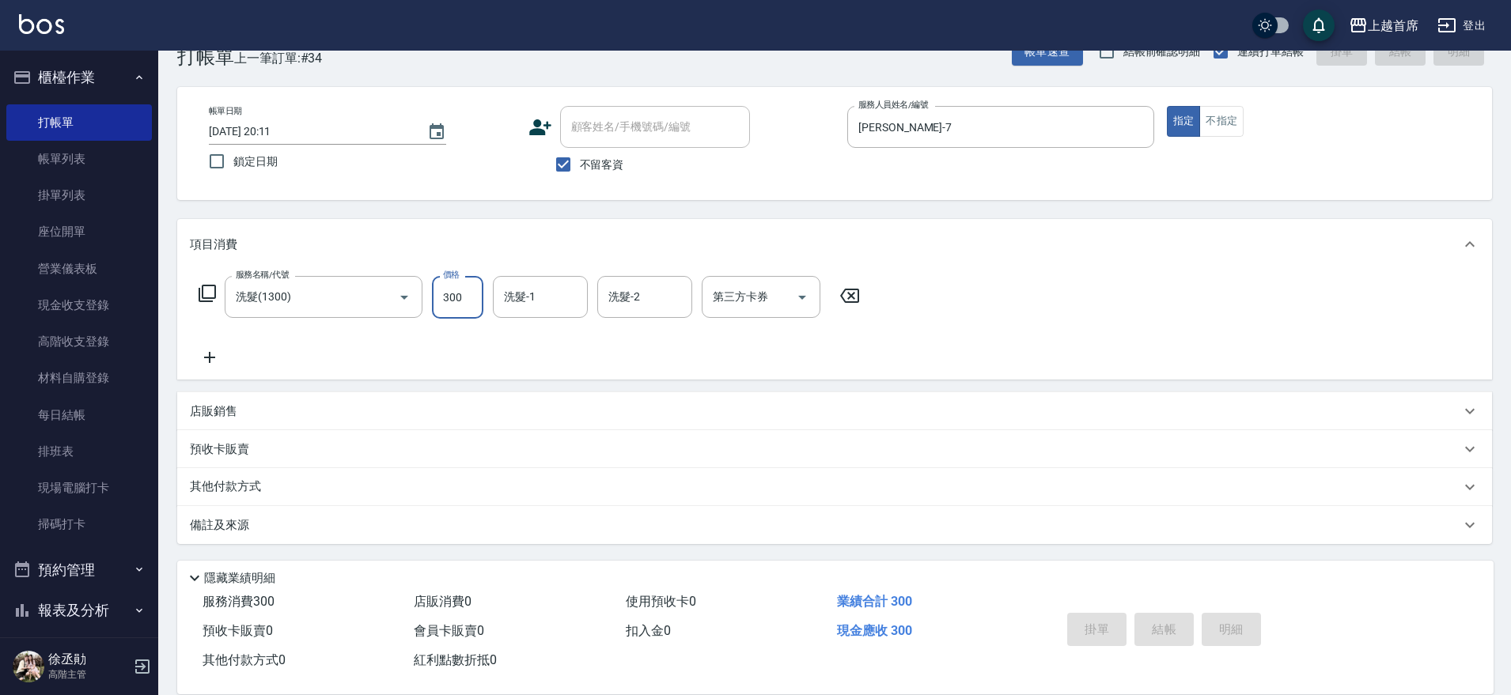
type input "[DATE] 20:12"
